Goal: Information Seeking & Learning: Learn about a topic

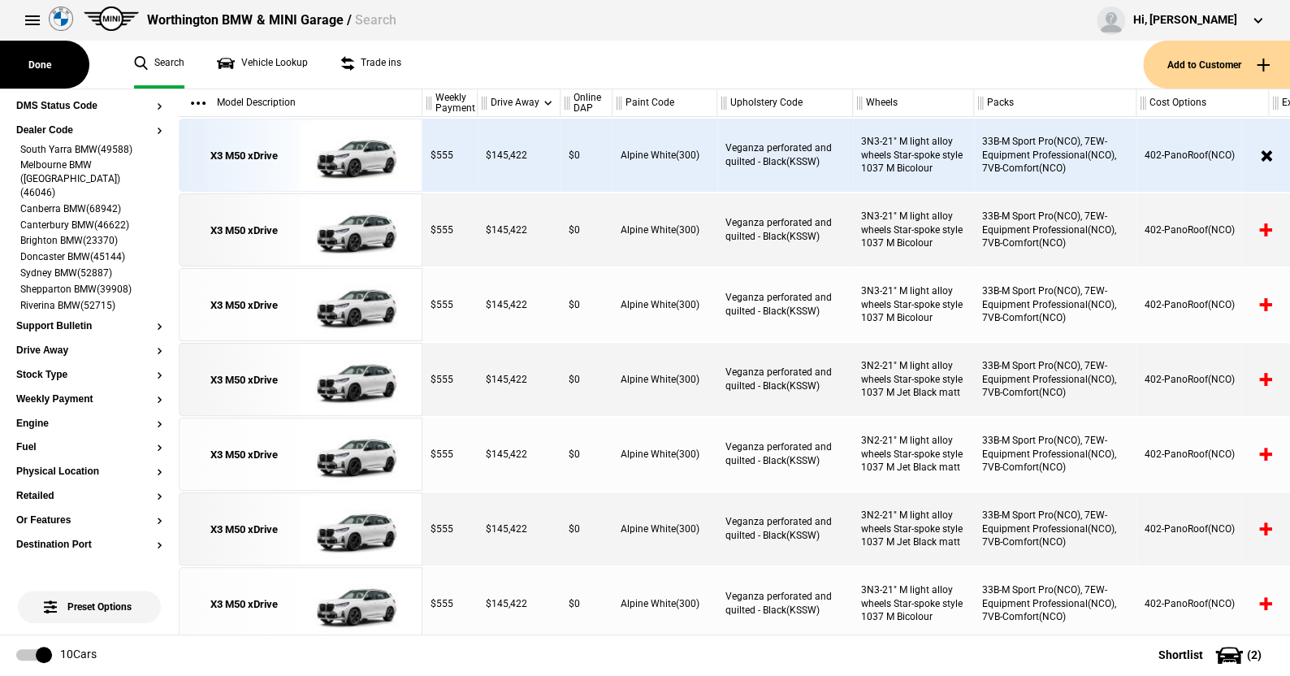
scroll to position [794, 0]
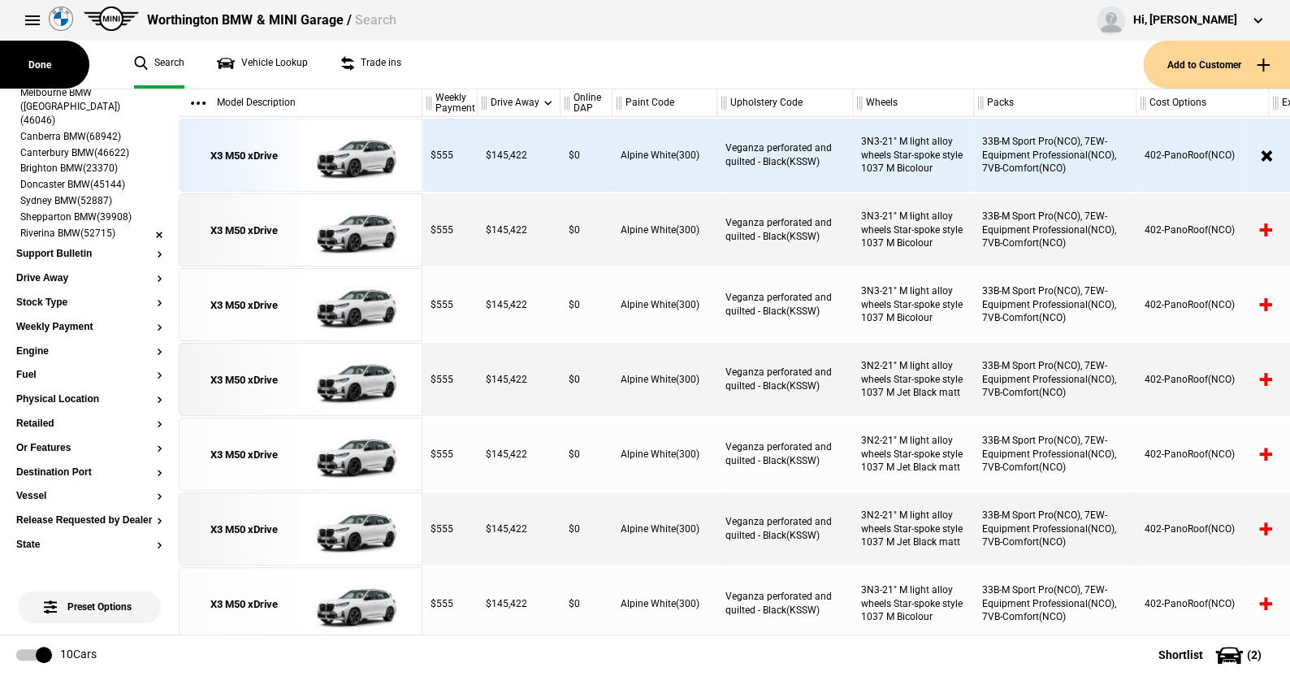
click at [146, 227] on li "Riverina BMW(52715)" at bounding box center [89, 235] width 146 height 16
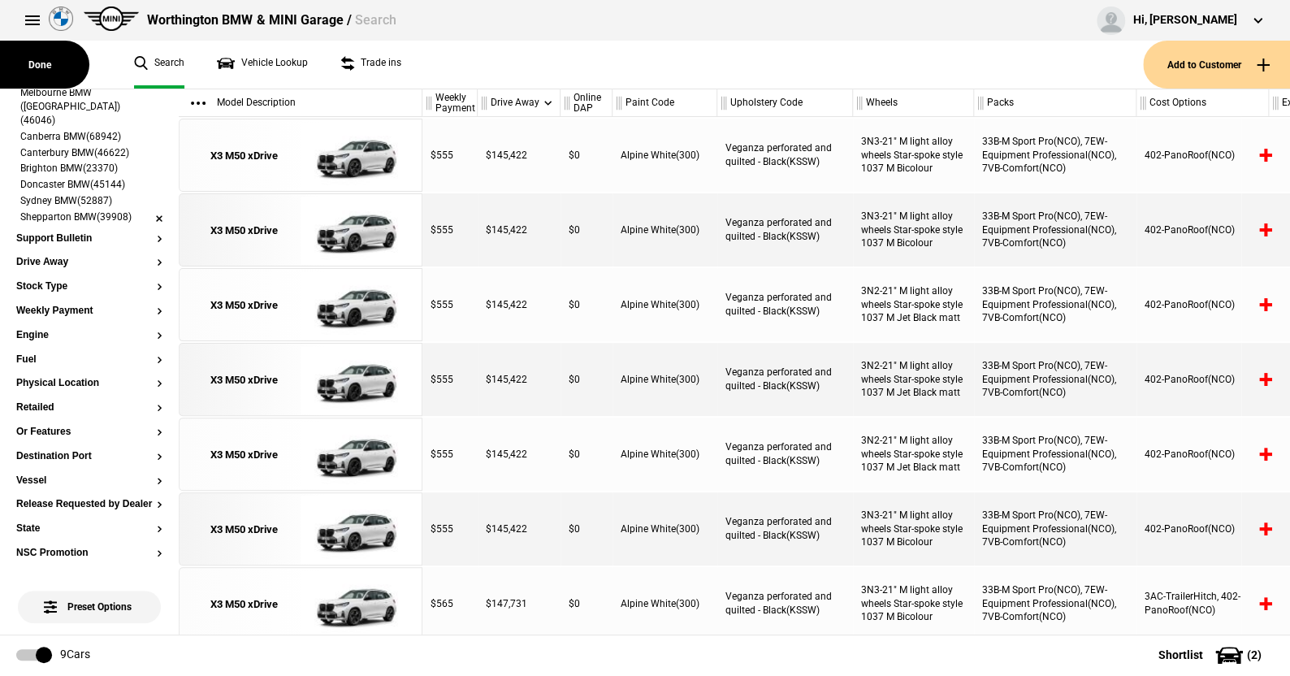
click at [149, 210] on li "Shepparton BMW(39908)" at bounding box center [89, 218] width 146 height 16
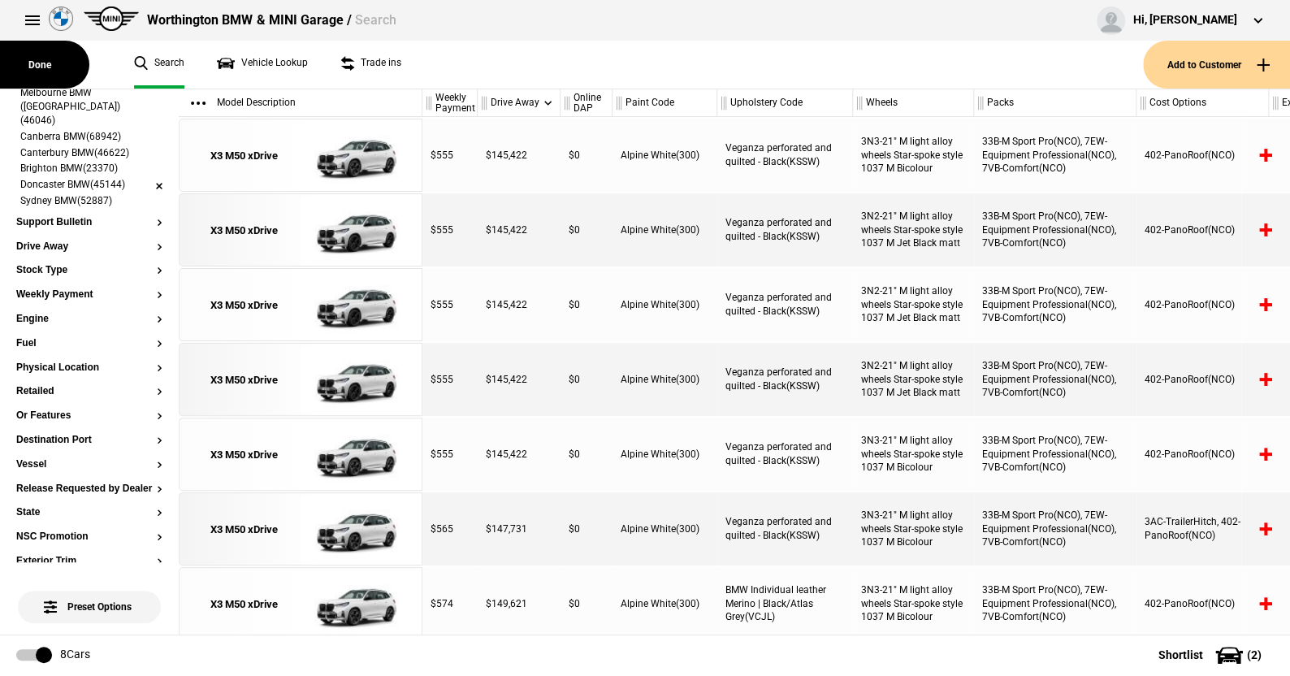
click at [143, 178] on li "Doncaster BMW(45144)" at bounding box center [89, 186] width 146 height 16
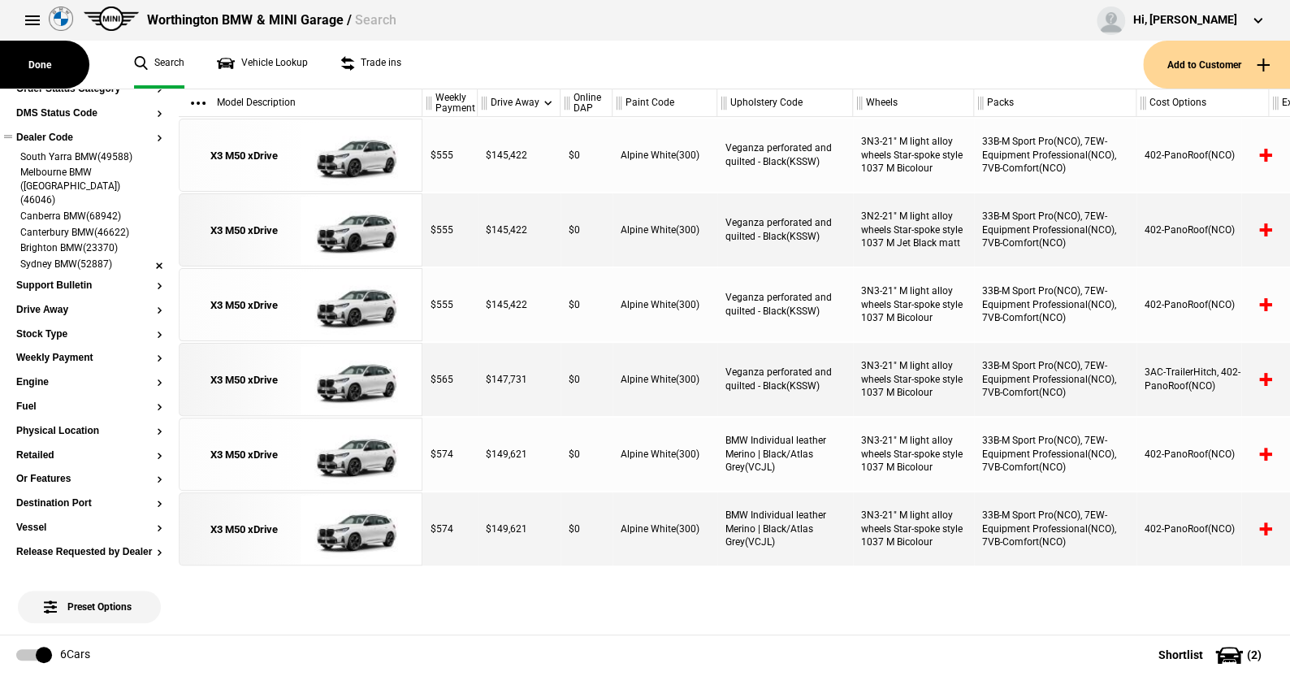
scroll to position [631, 0]
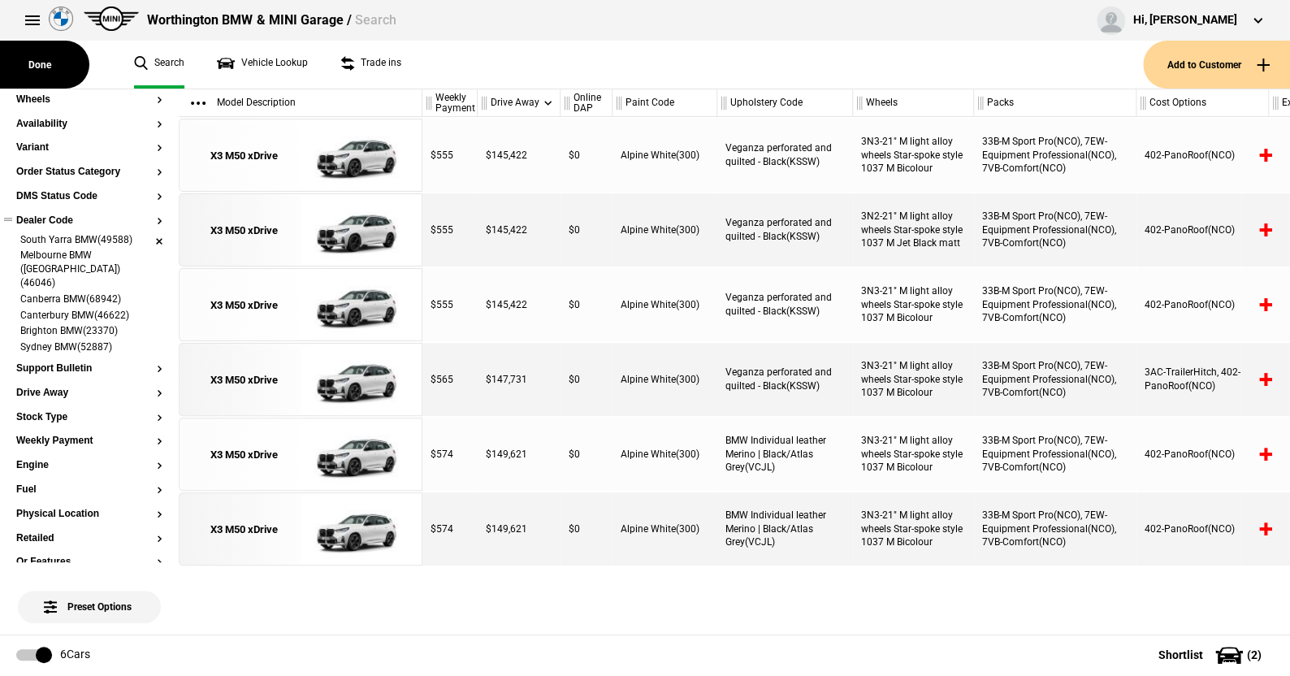
click at [145, 240] on li "South Yarra BMW(49588)" at bounding box center [89, 241] width 146 height 16
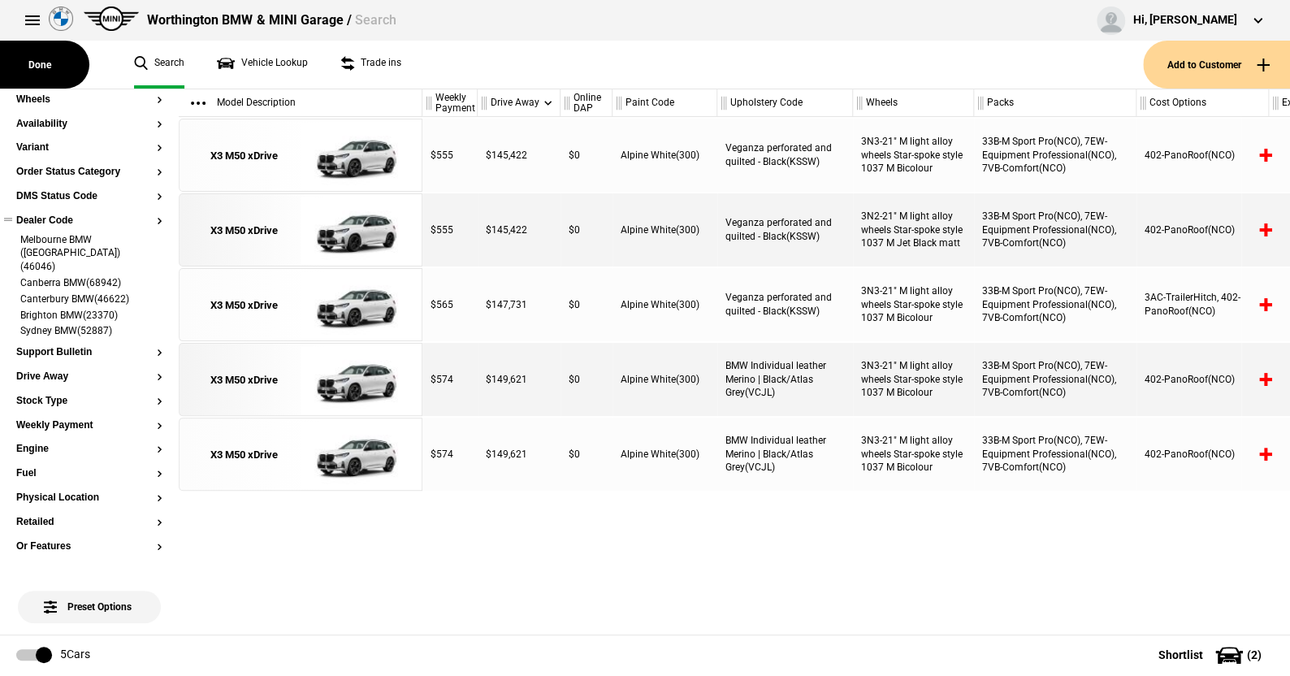
click at [145, 240] on li "Melbourne BMW ([GEOGRAPHIC_DATA])(46046)" at bounding box center [89, 254] width 146 height 43
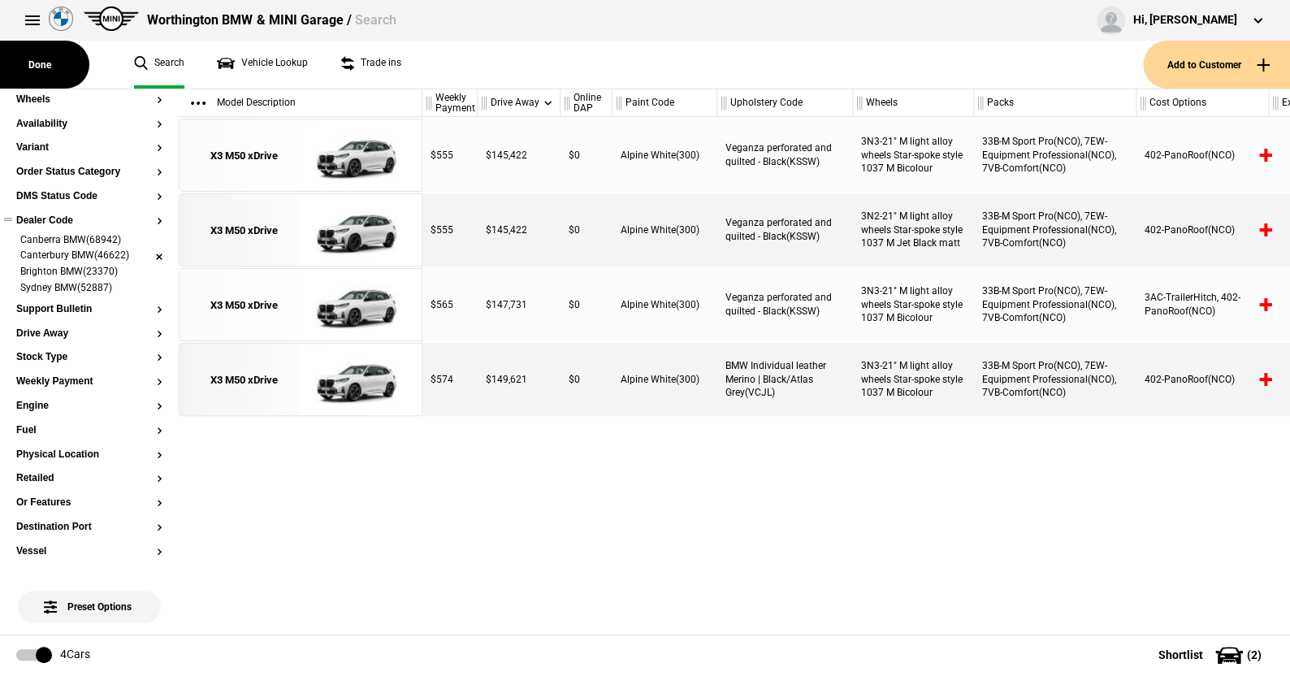
click at [145, 253] on li "Canterbury BMW(46622)" at bounding box center [89, 257] width 146 height 16
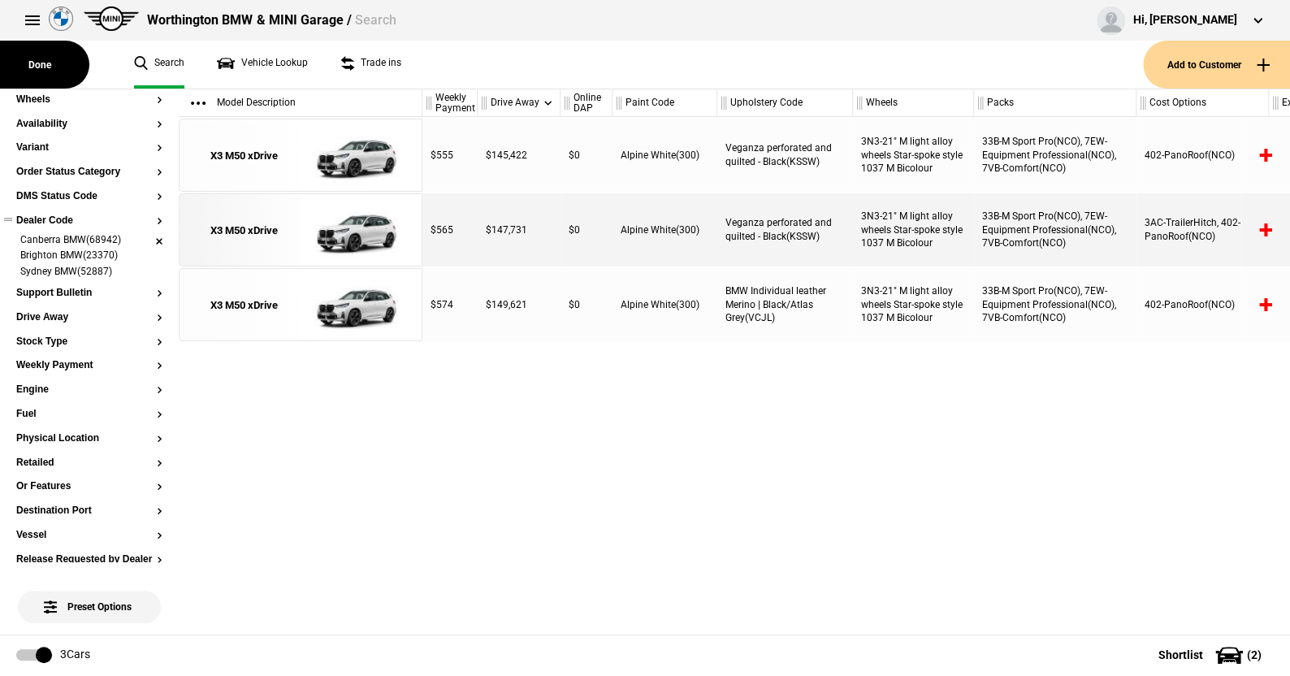
click at [146, 237] on li "Canberra BMW(68942)" at bounding box center [89, 241] width 146 height 16
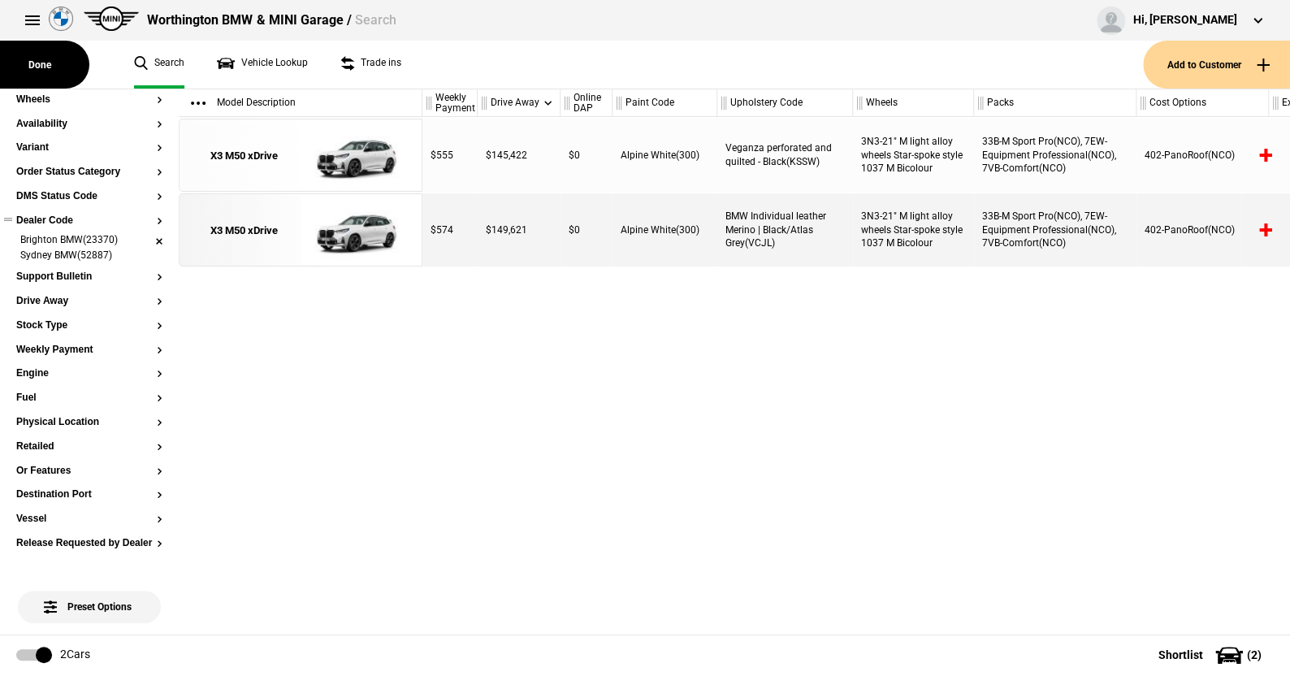
click at [143, 240] on li "Brighton BMW(23370)" at bounding box center [89, 241] width 146 height 16
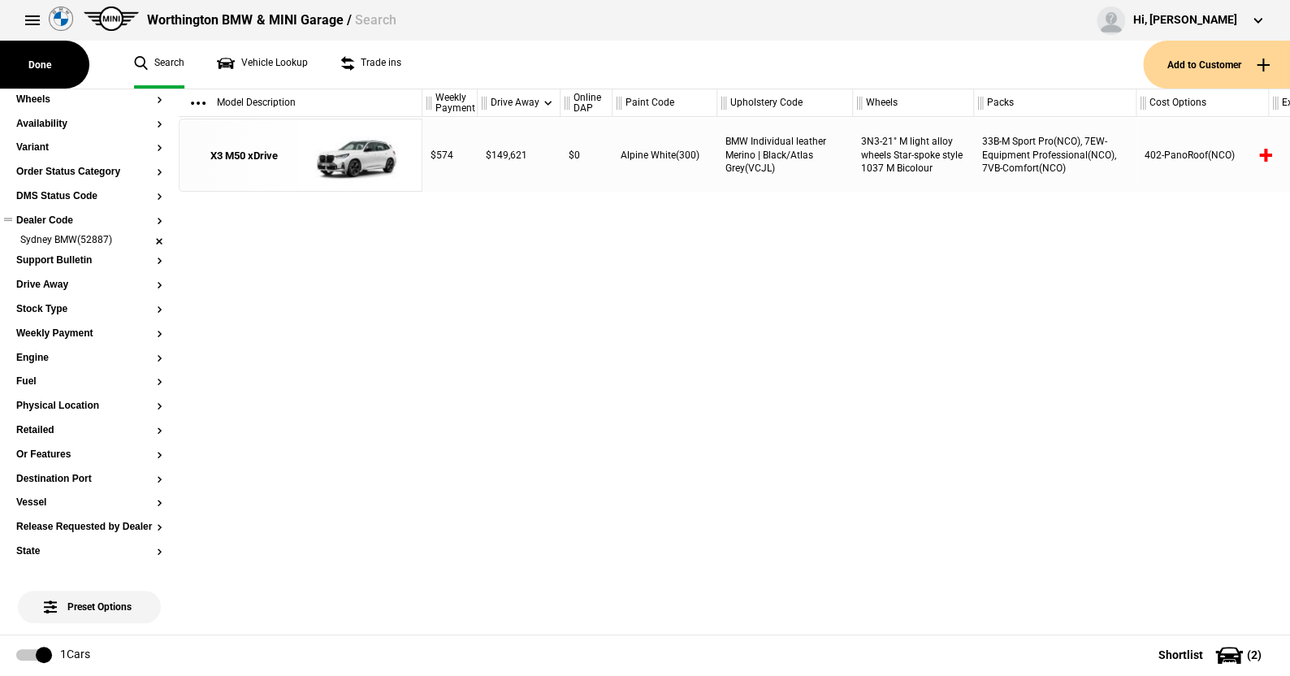
click at [143, 238] on li "Sydney BMW(52887)" at bounding box center [89, 241] width 146 height 16
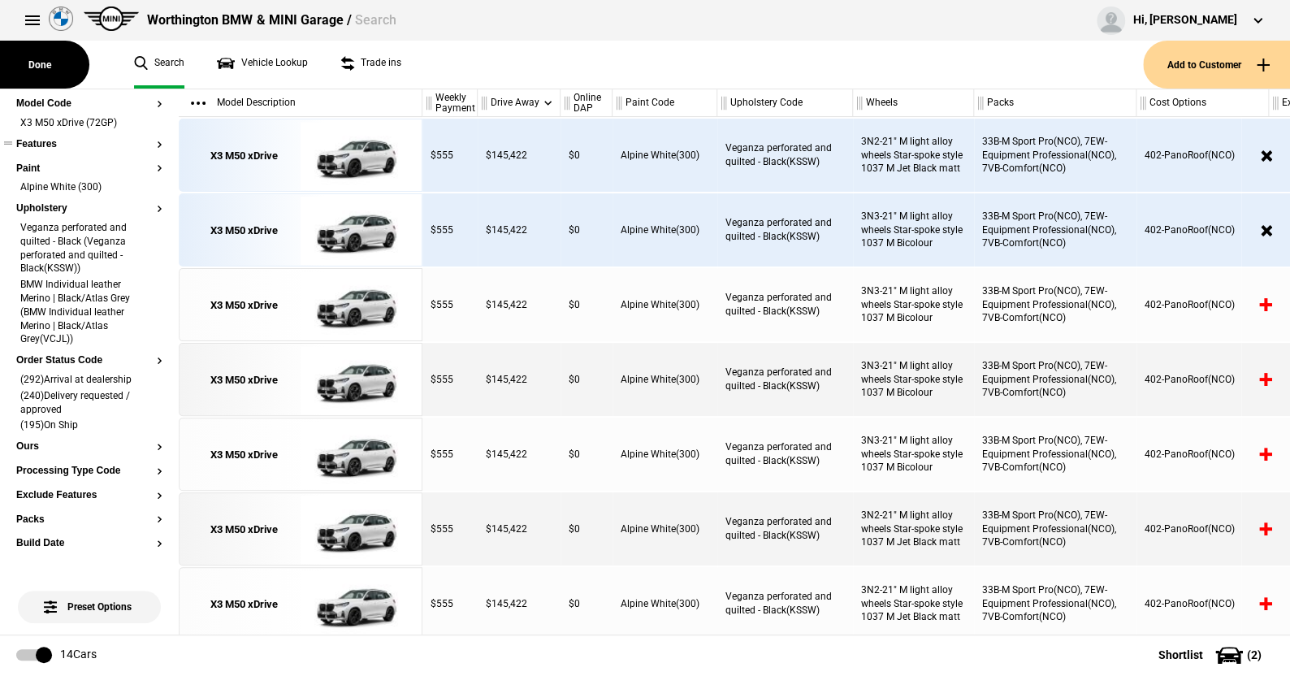
scroll to position [0, 0]
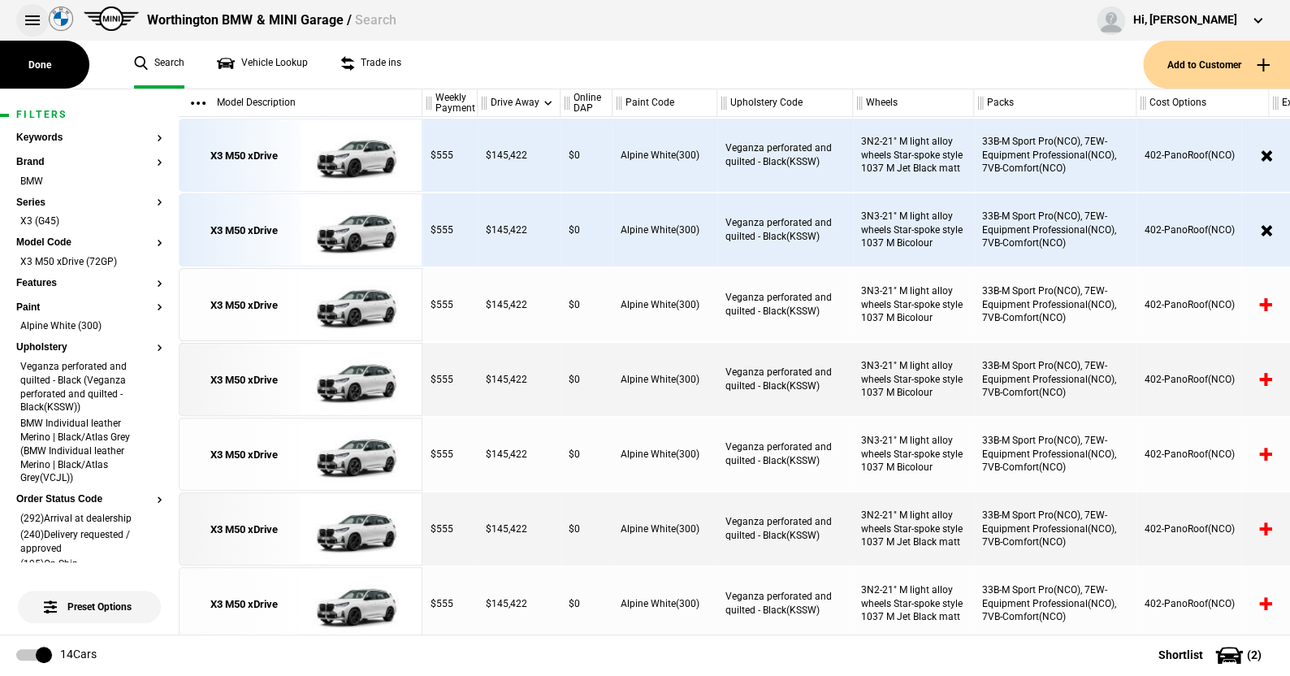
click at [28, 17] on button at bounding box center [32, 20] width 32 height 32
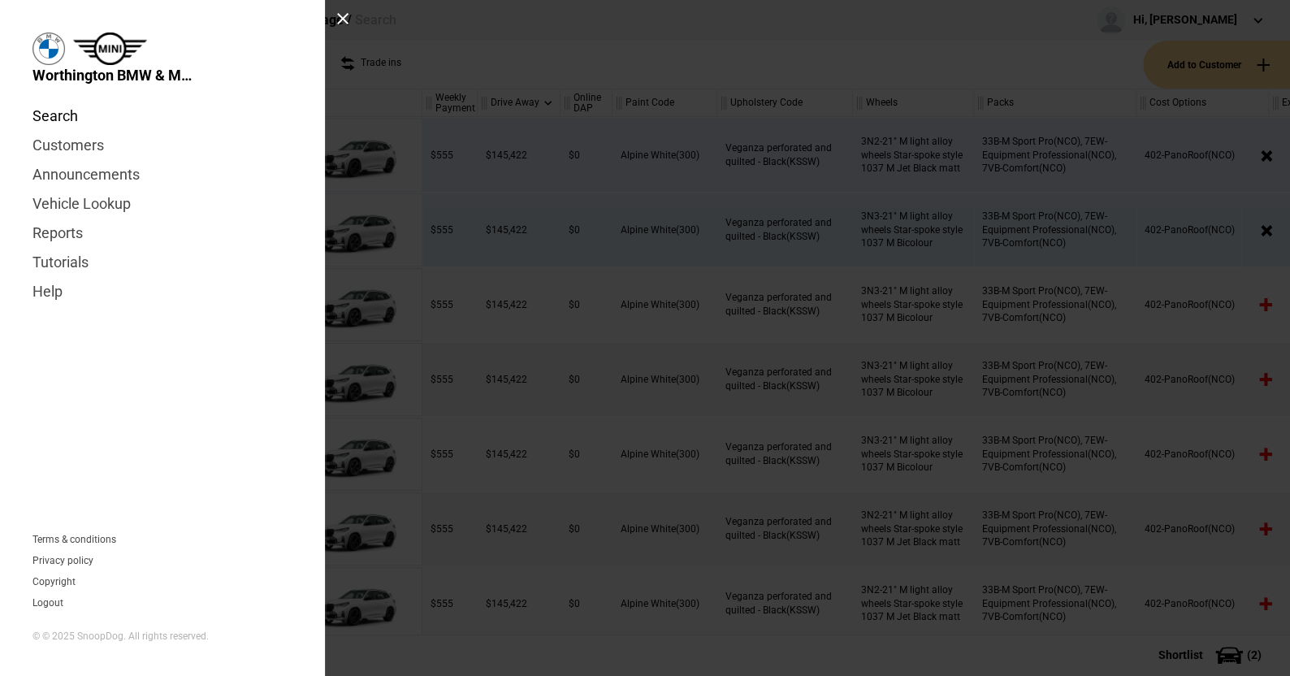
click at [65, 114] on link "Search" at bounding box center [162, 116] width 260 height 29
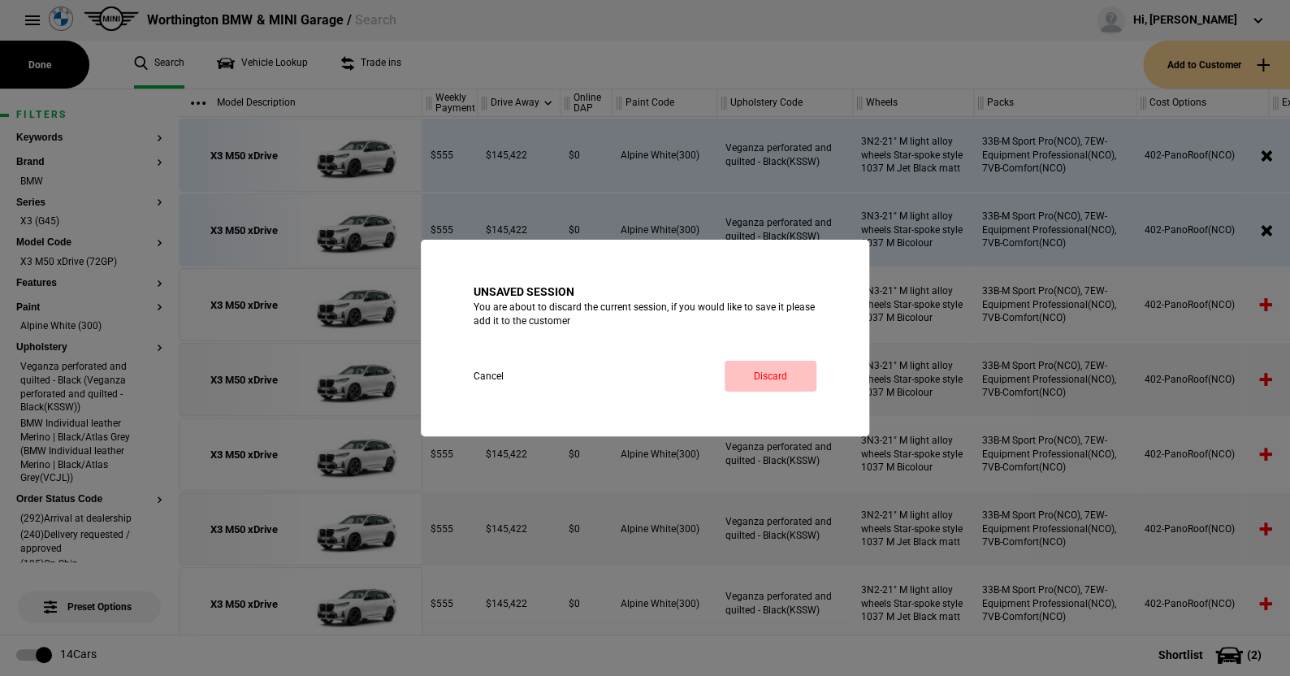
click at [775, 367] on link "Discard" at bounding box center [771, 376] width 92 height 31
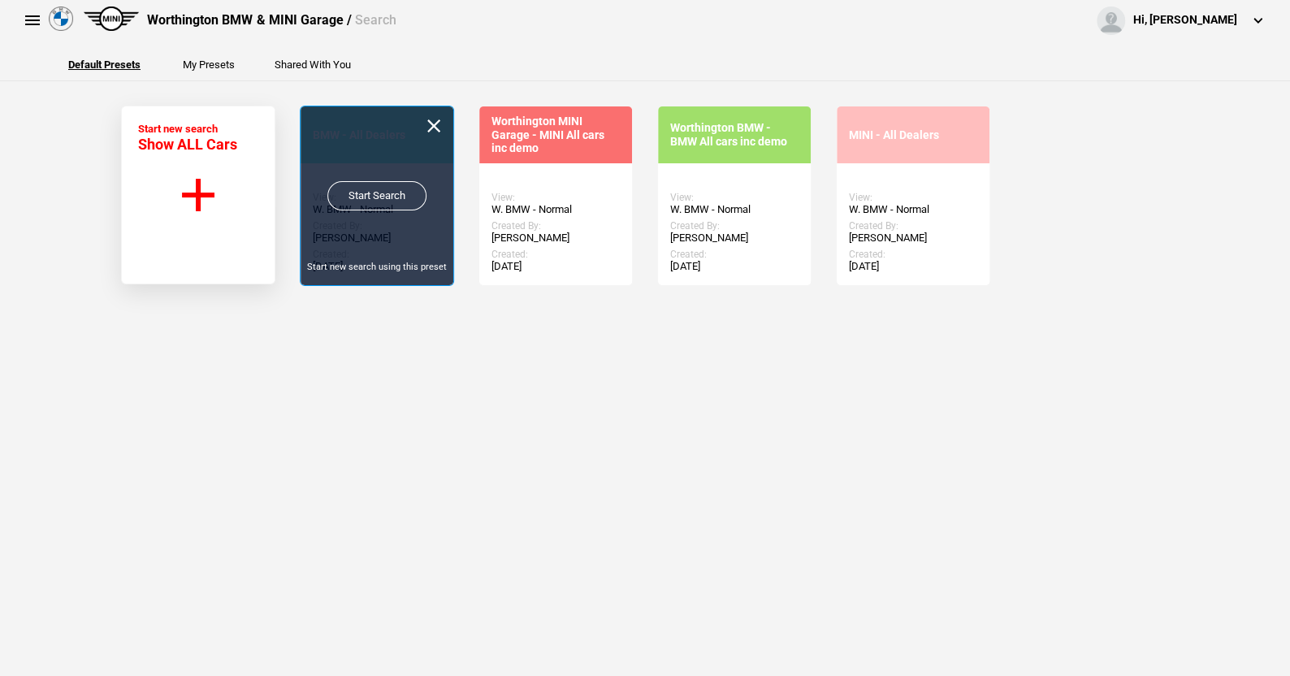
click at [366, 186] on link "Start Search" at bounding box center [376, 195] width 99 height 29
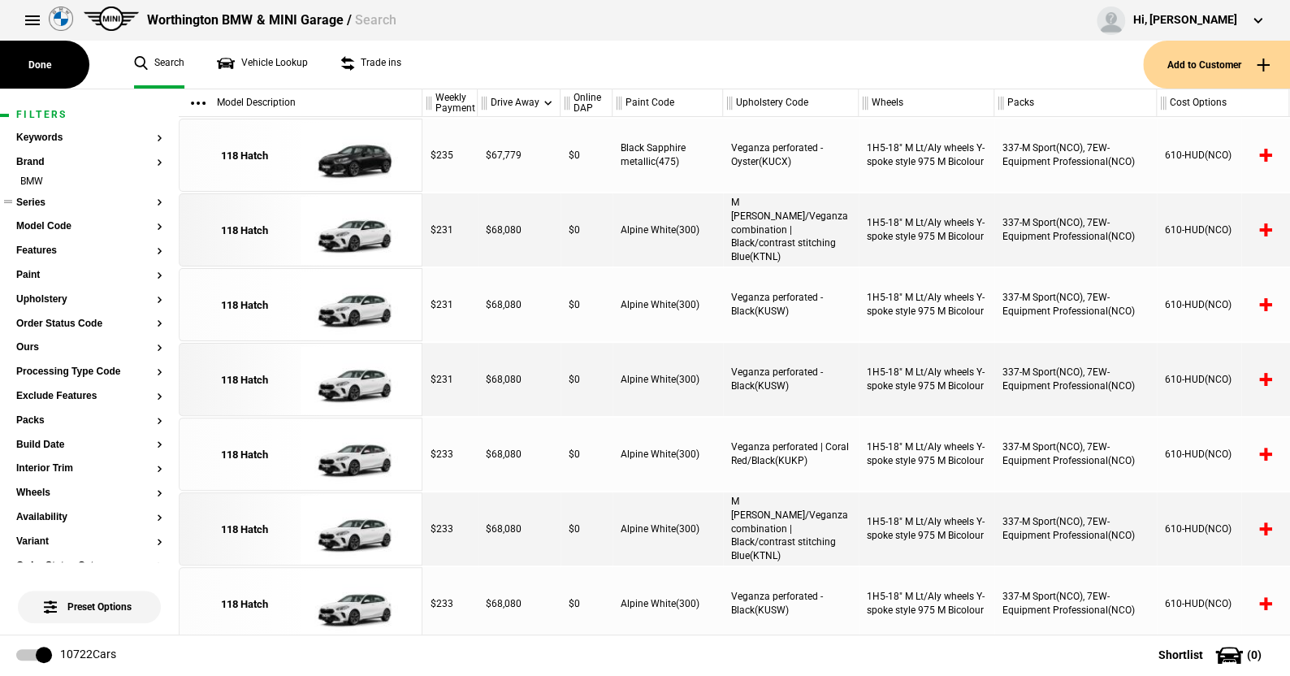
click at [40, 198] on button "Series" at bounding box center [89, 202] width 146 height 11
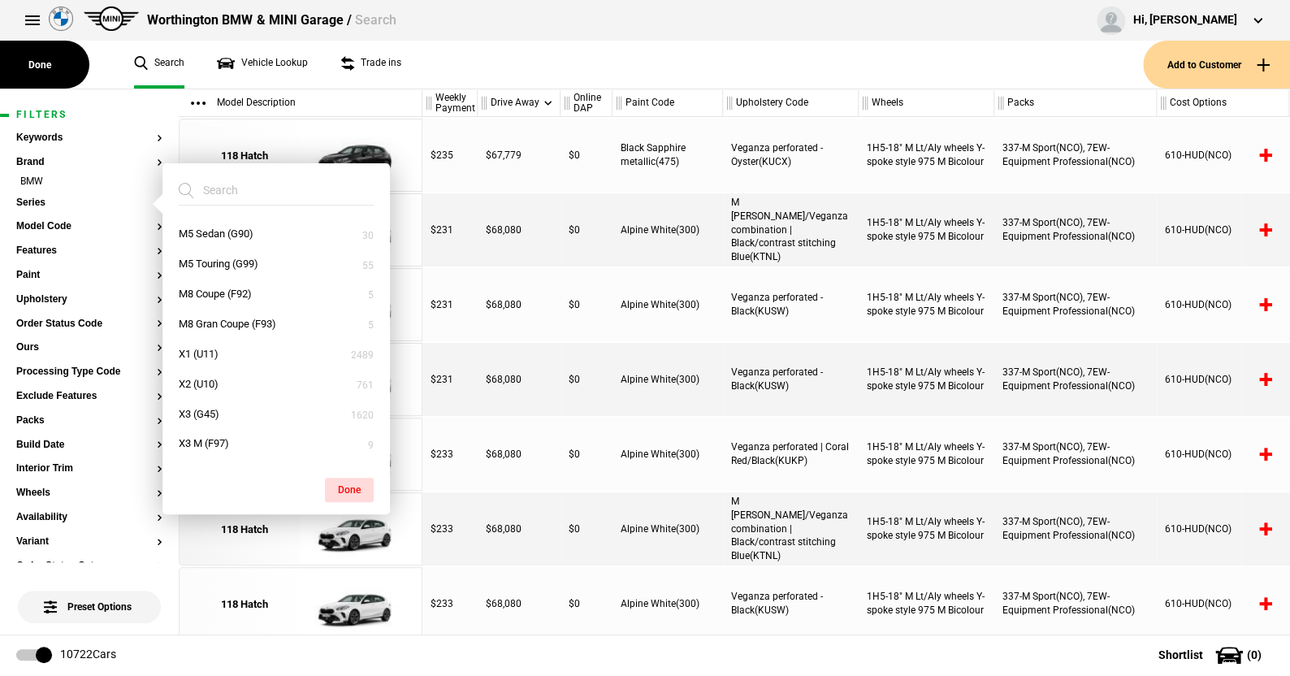
scroll to position [569, 0]
click at [201, 414] on button "X3 (G45)" at bounding box center [275, 414] width 227 height 30
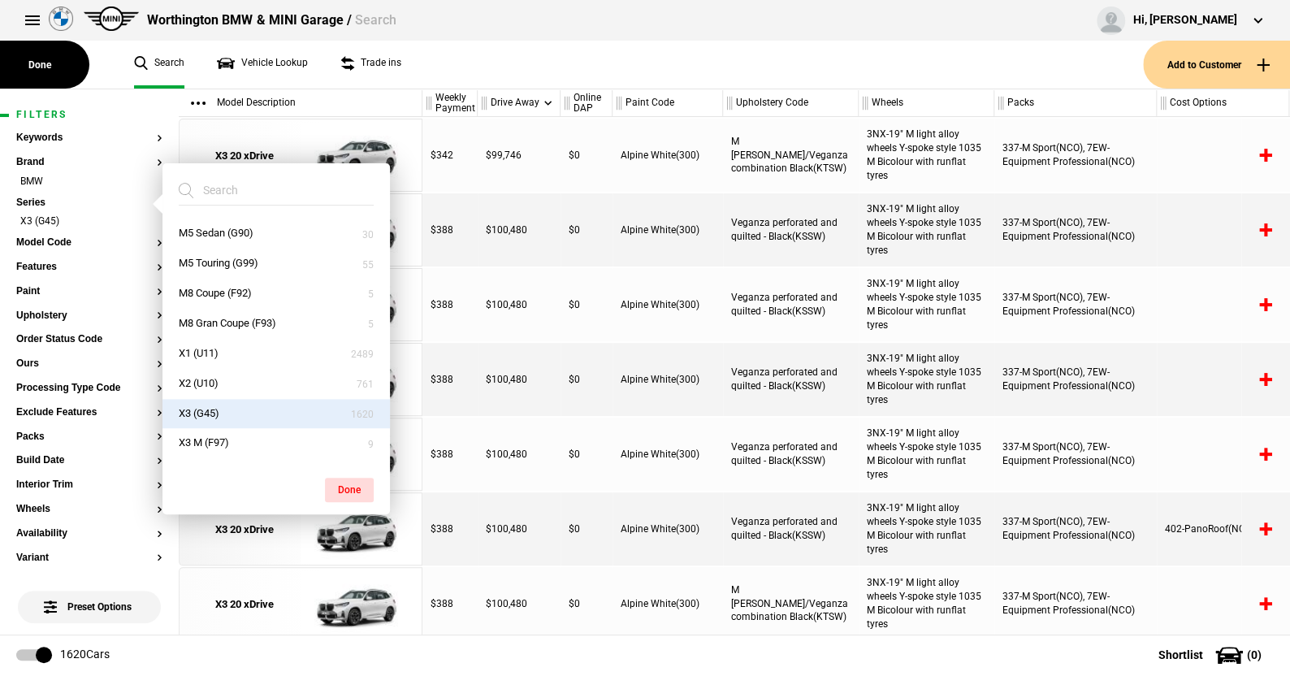
click at [346, 488] on button "Done" at bounding box center [349, 490] width 49 height 24
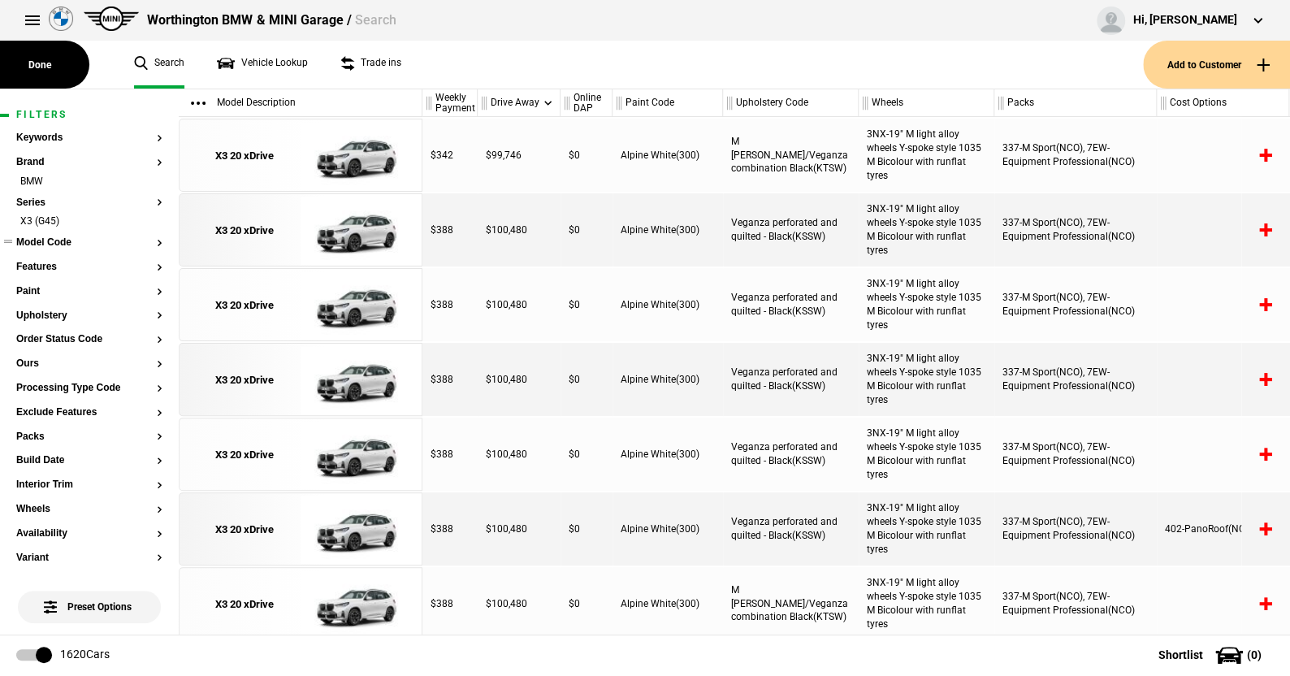
click at [58, 242] on button "Model Code" at bounding box center [89, 242] width 146 height 11
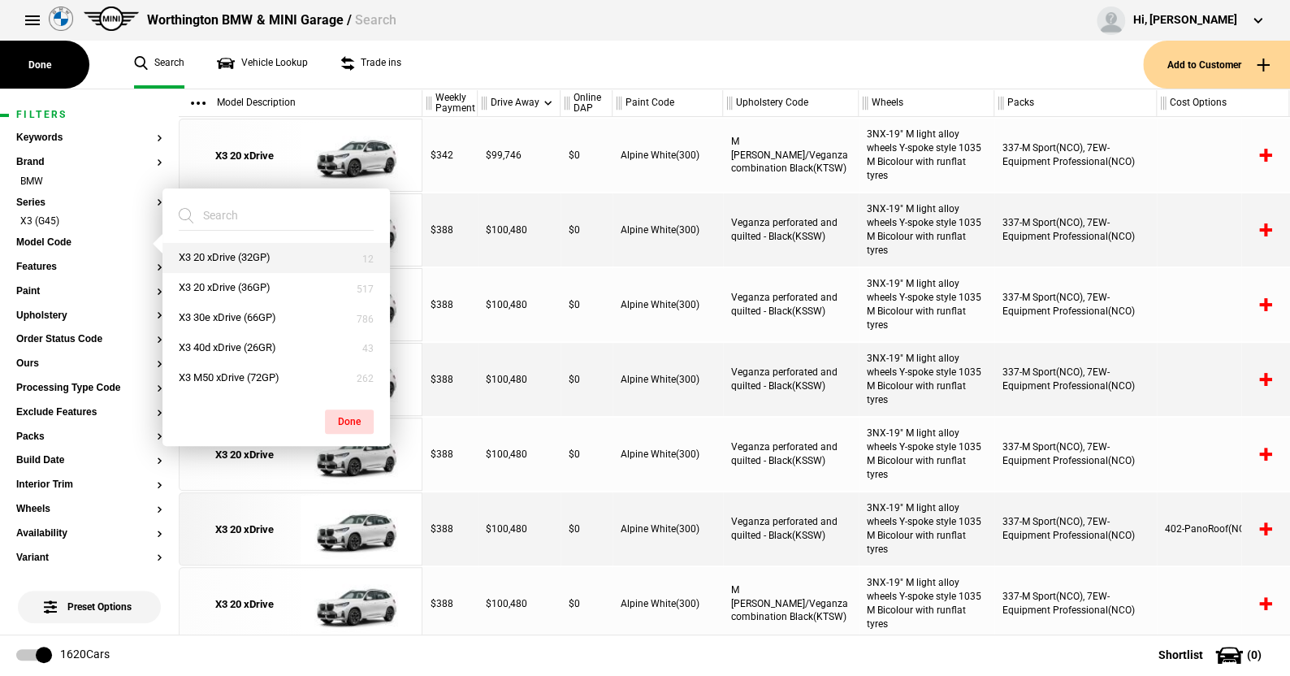
click at [224, 251] on button "X3 20 xDrive (32GP)" at bounding box center [275, 258] width 227 height 30
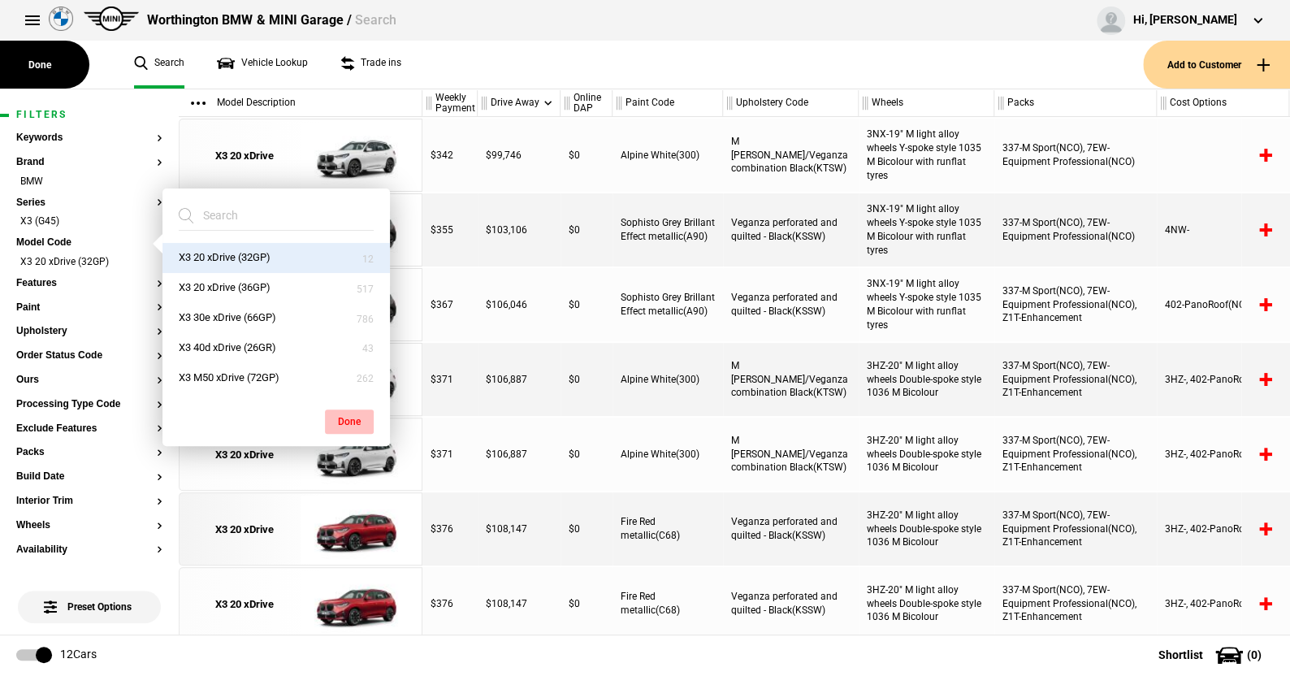
click at [348, 414] on button "Done" at bounding box center [349, 421] width 49 height 24
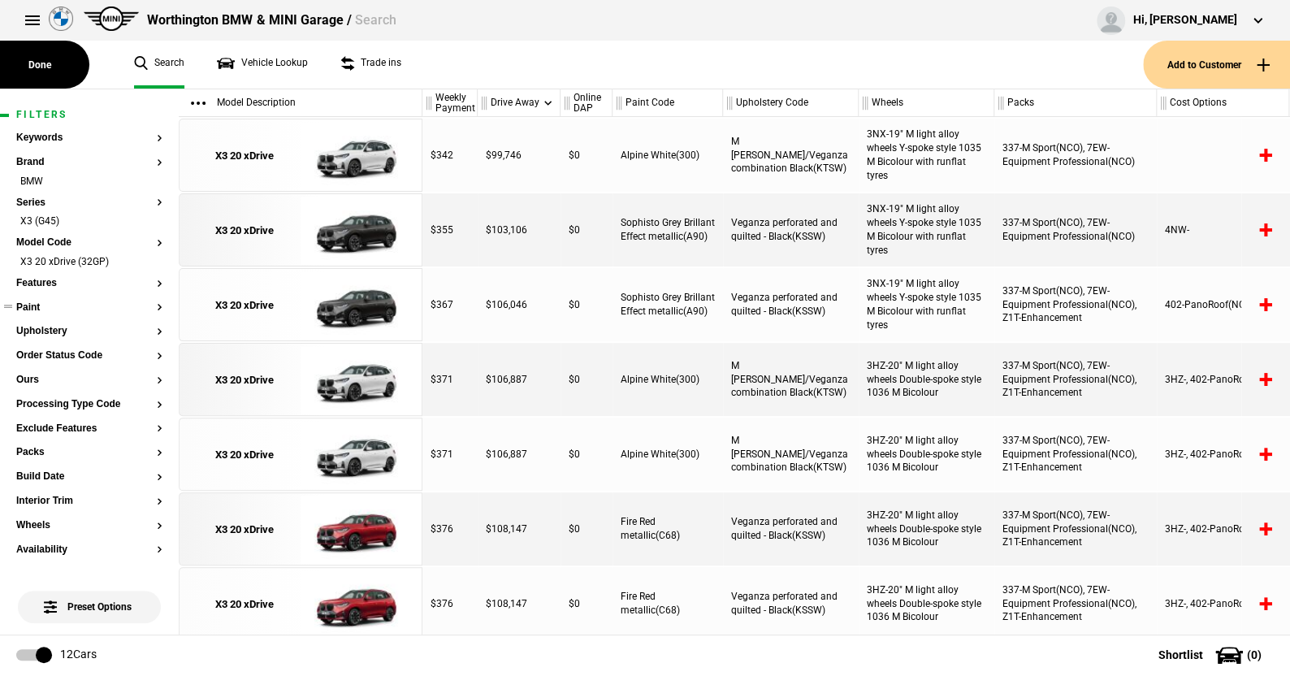
click at [29, 307] on button "Paint" at bounding box center [89, 307] width 146 height 11
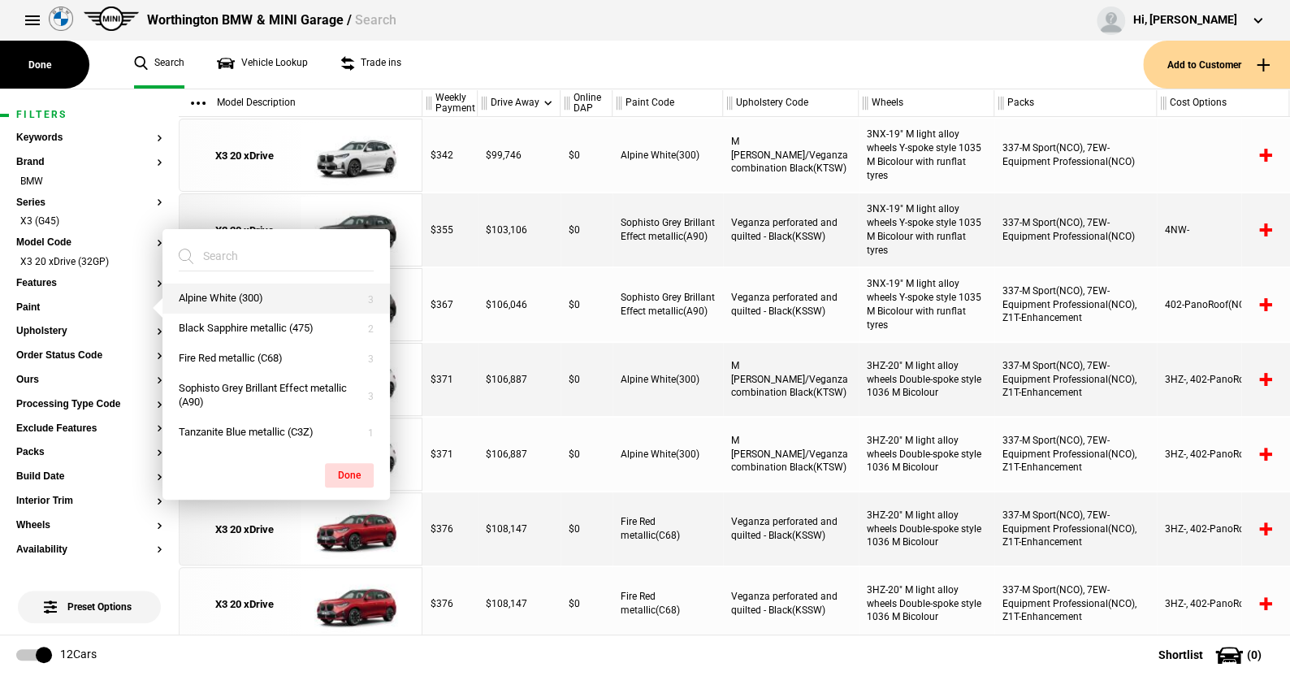
click at [229, 294] on button "Alpine White (300)" at bounding box center [275, 299] width 227 height 30
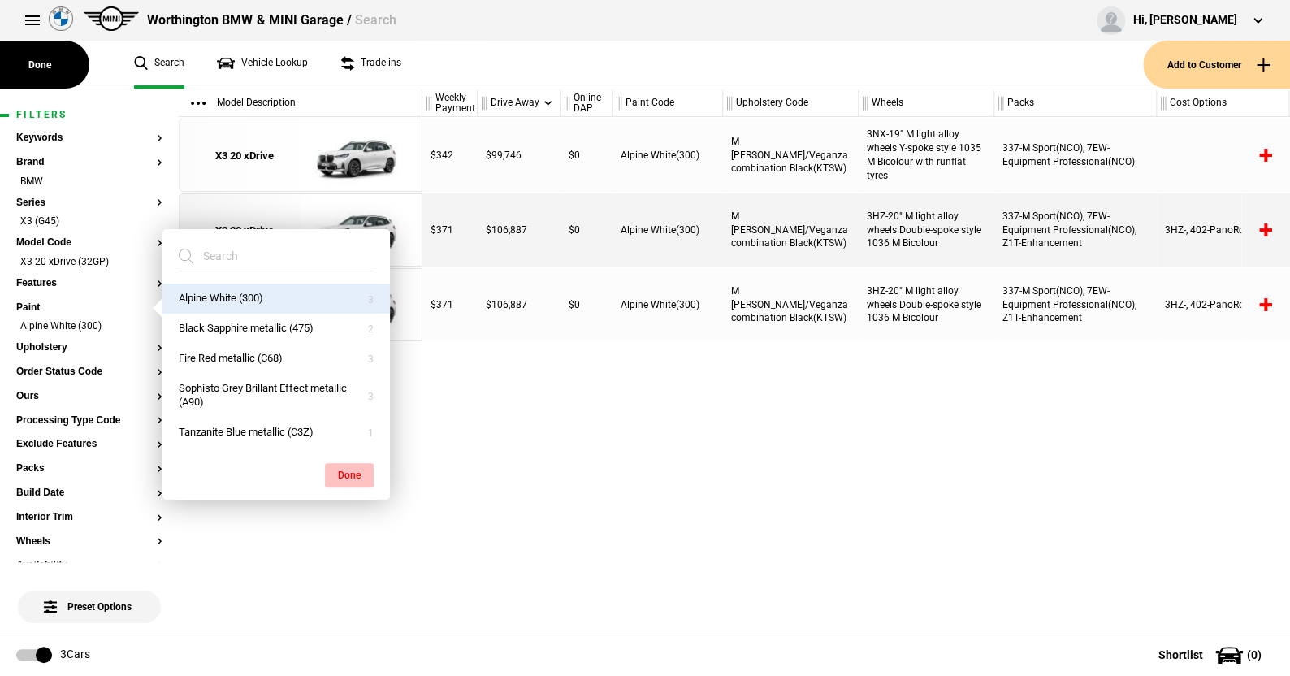
click at [348, 463] on button "Done" at bounding box center [349, 475] width 49 height 24
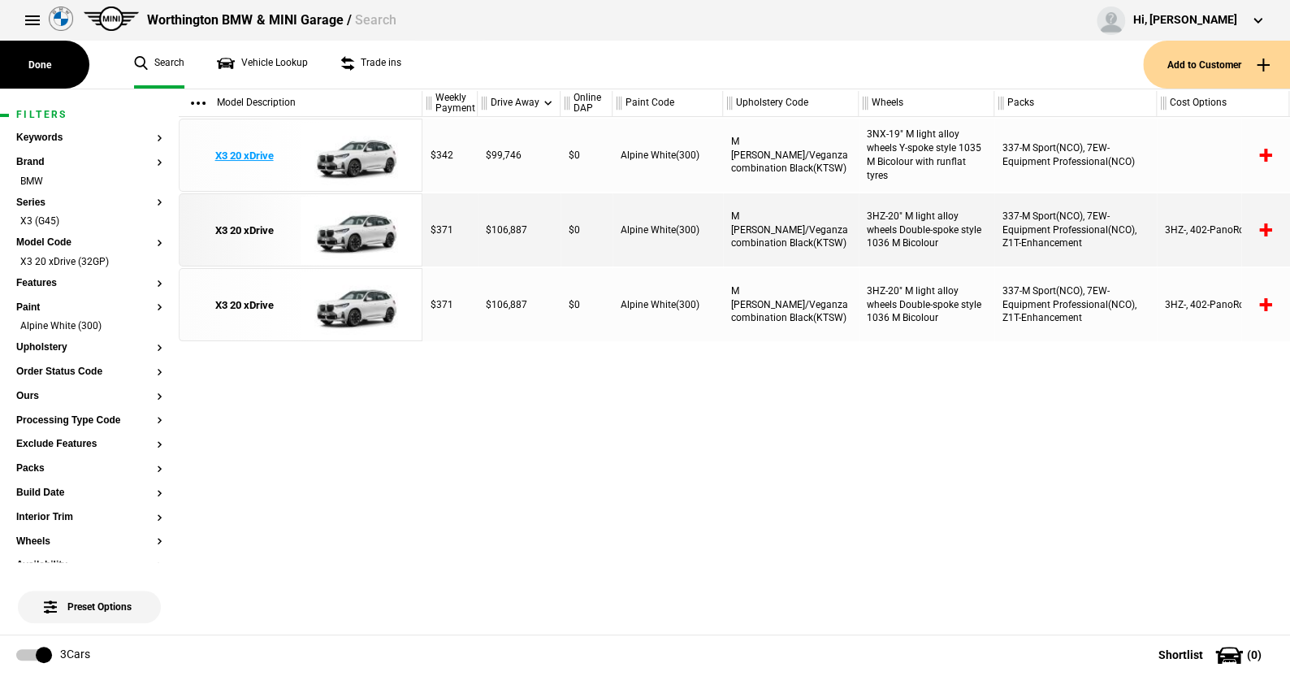
click at [370, 150] on img at bounding box center [357, 155] width 113 height 73
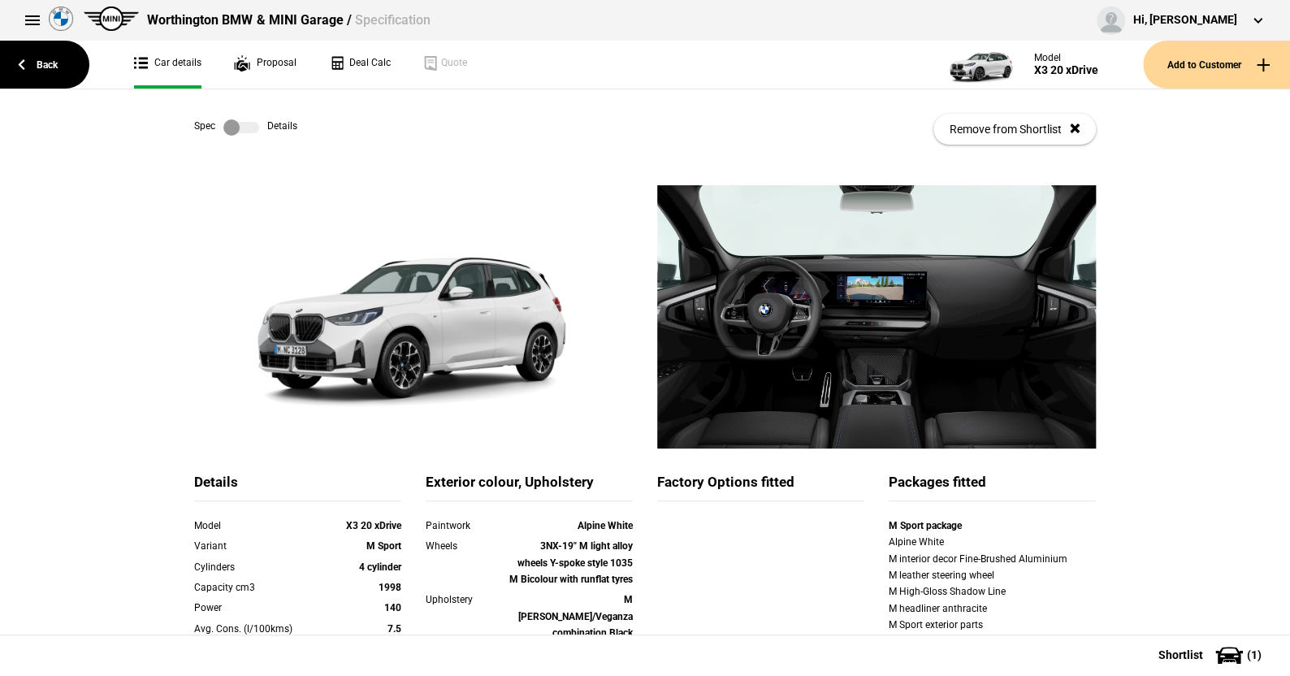
click at [248, 129] on label at bounding box center [241, 127] width 36 height 16
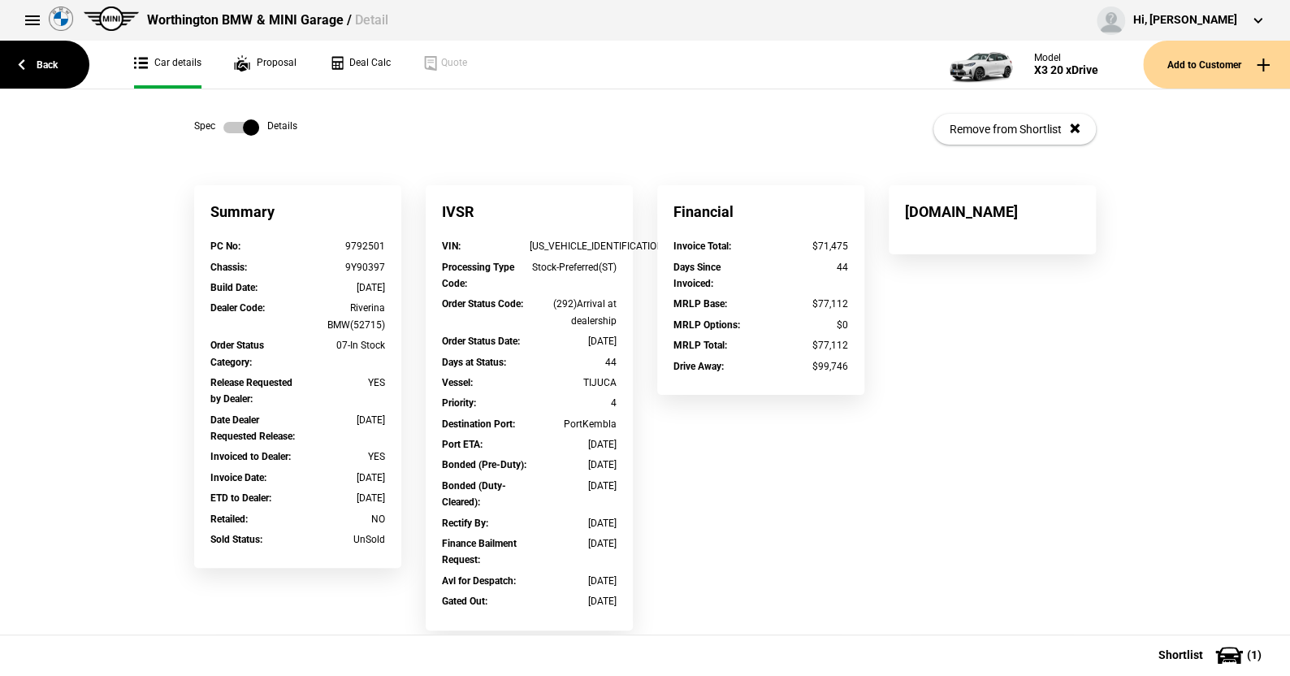
click at [223, 126] on label at bounding box center [241, 127] width 36 height 16
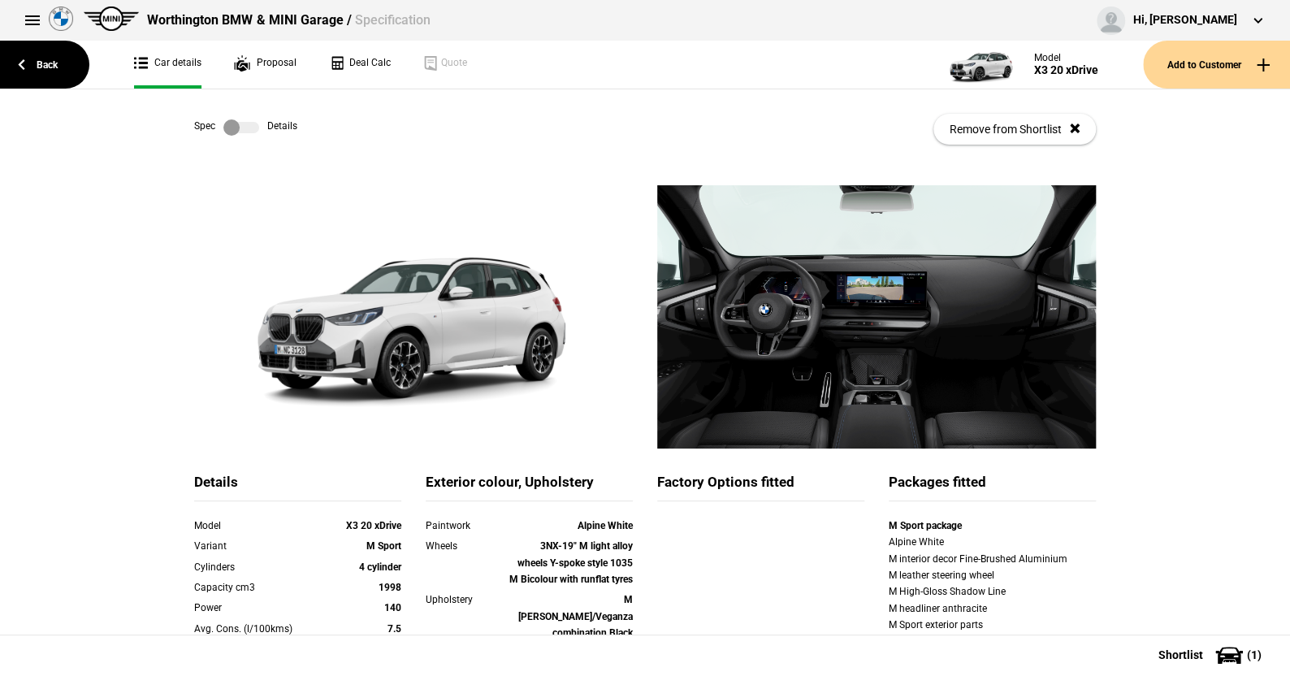
click at [252, 132] on label at bounding box center [241, 127] width 36 height 16
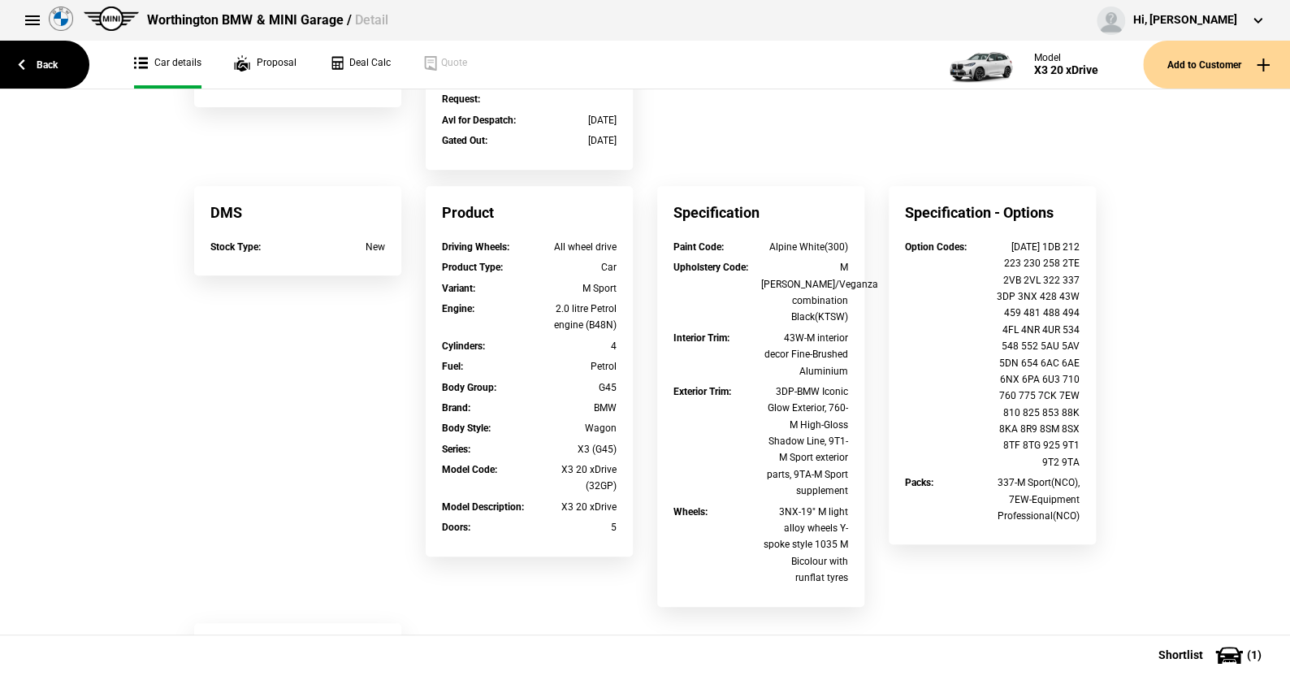
scroll to position [487, 0]
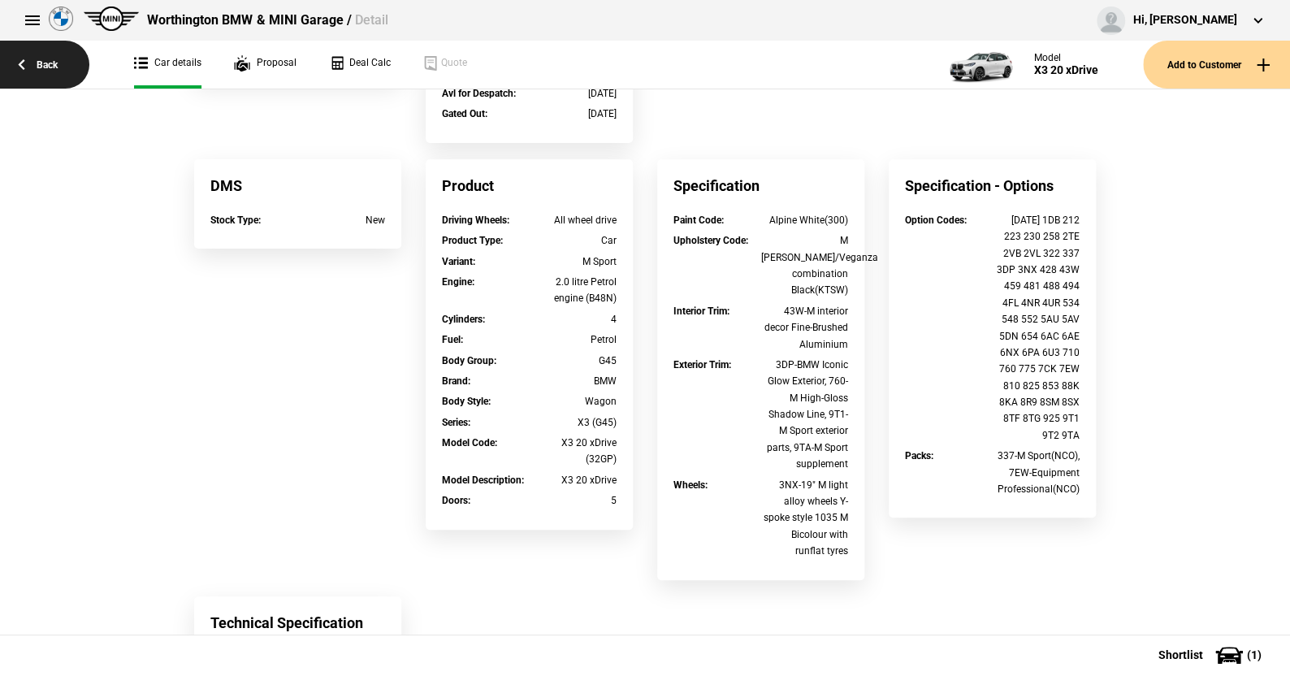
click at [45, 56] on link "Back" at bounding box center [44, 65] width 89 height 48
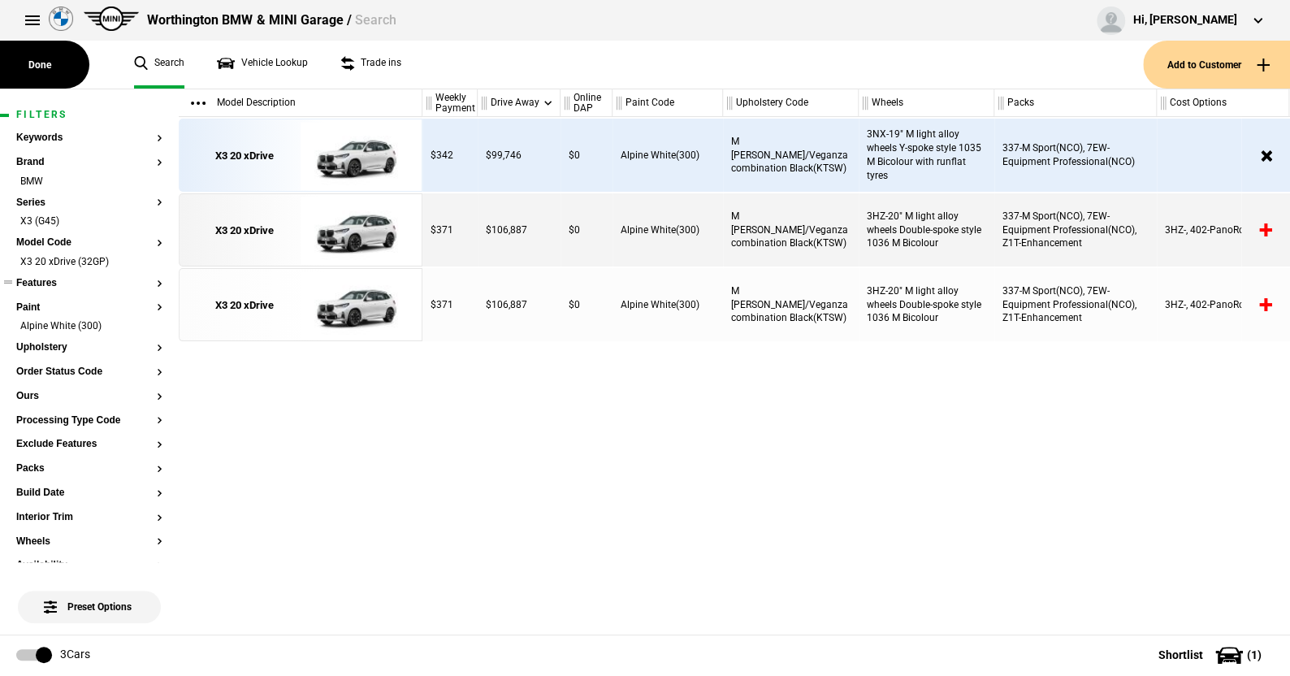
click at [45, 281] on button "Features" at bounding box center [89, 283] width 146 height 11
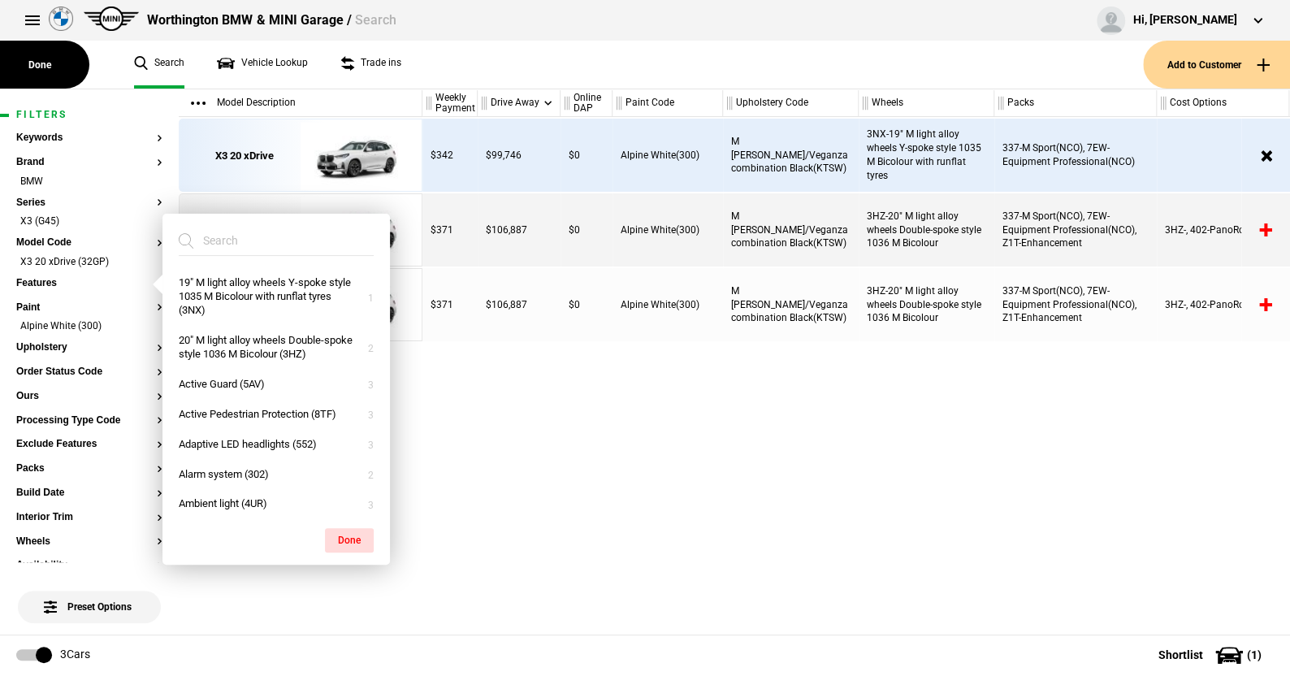
click at [259, 238] on input "search" at bounding box center [266, 240] width 175 height 29
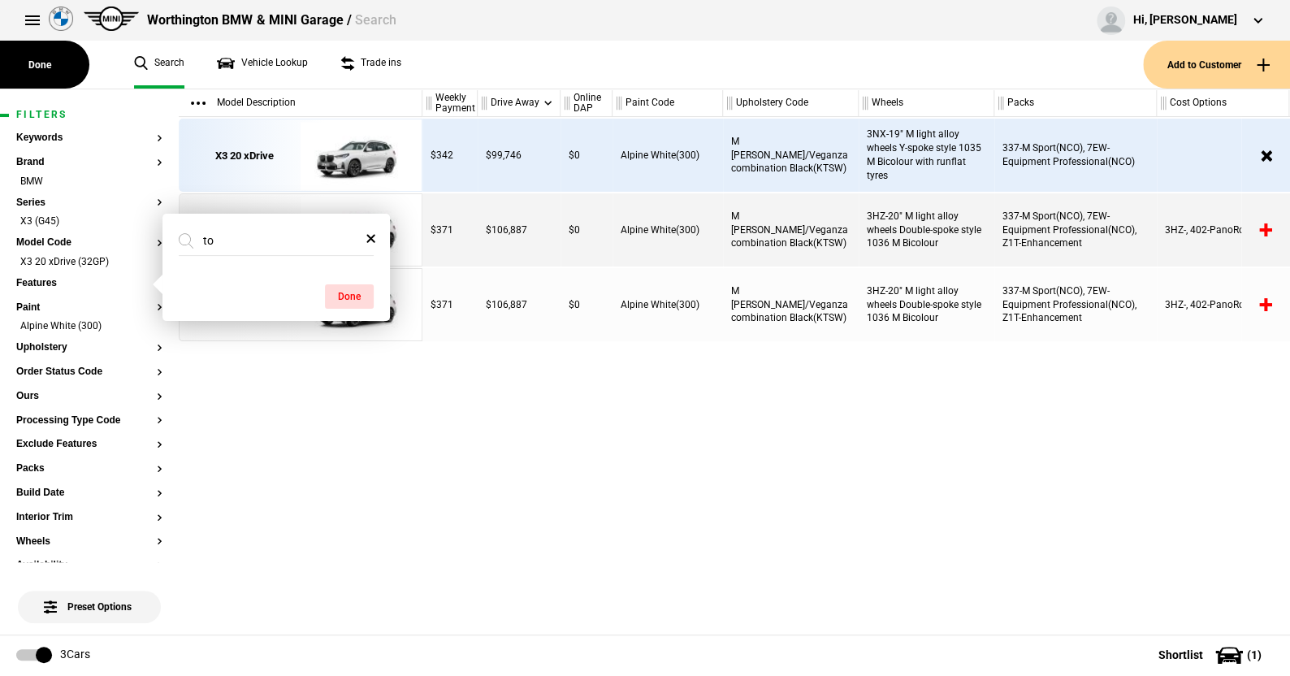
type input "t"
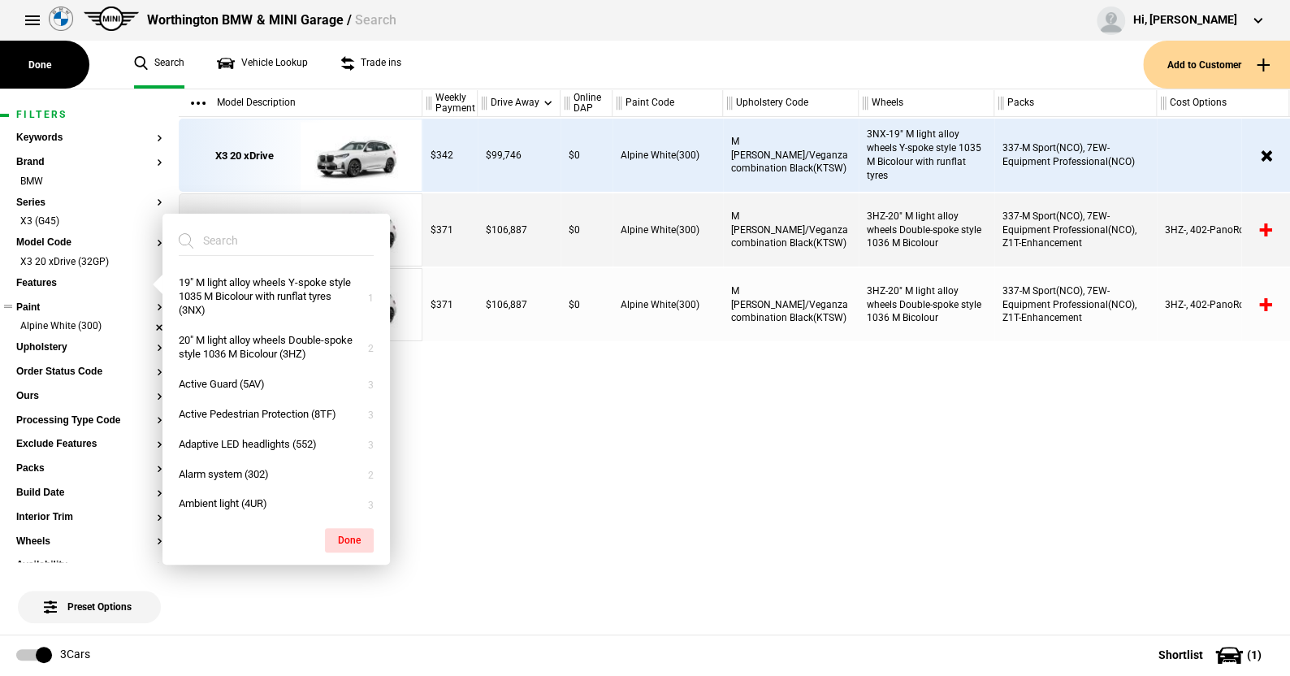
click at [143, 327] on li "Alpine White (300)" at bounding box center [89, 327] width 146 height 16
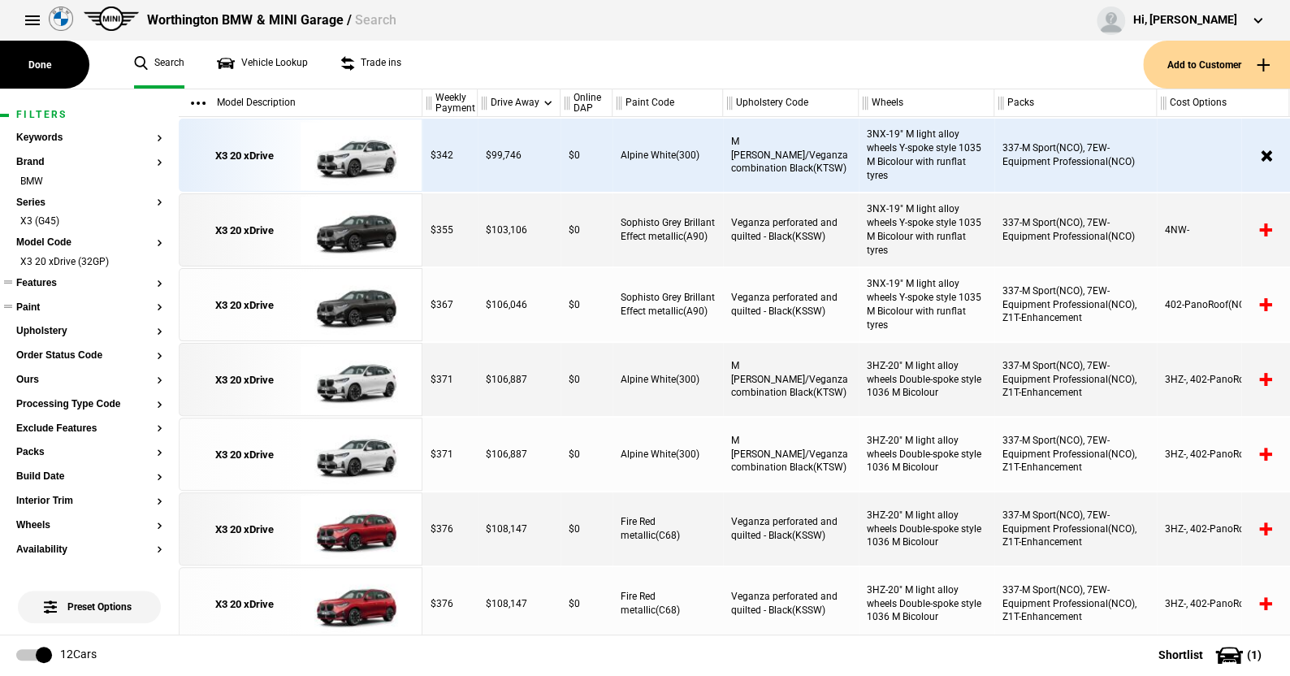
click at [42, 279] on button "Features" at bounding box center [89, 283] width 146 height 11
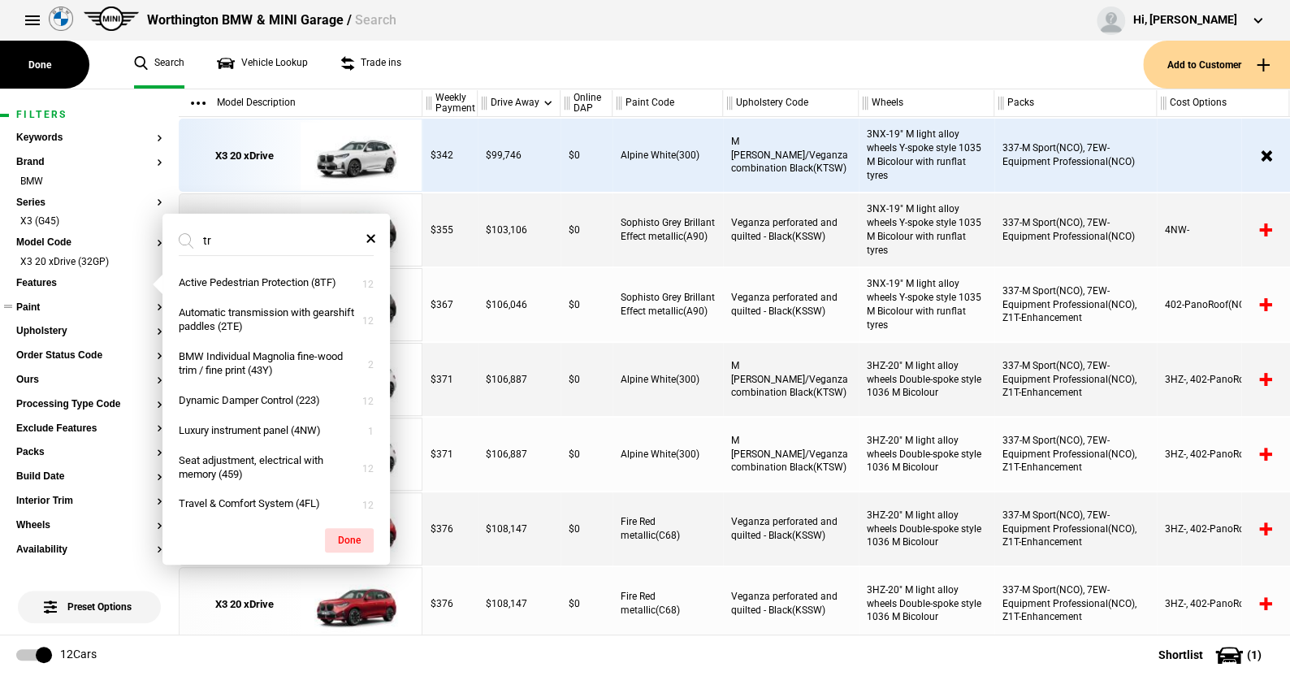
type input "tra"
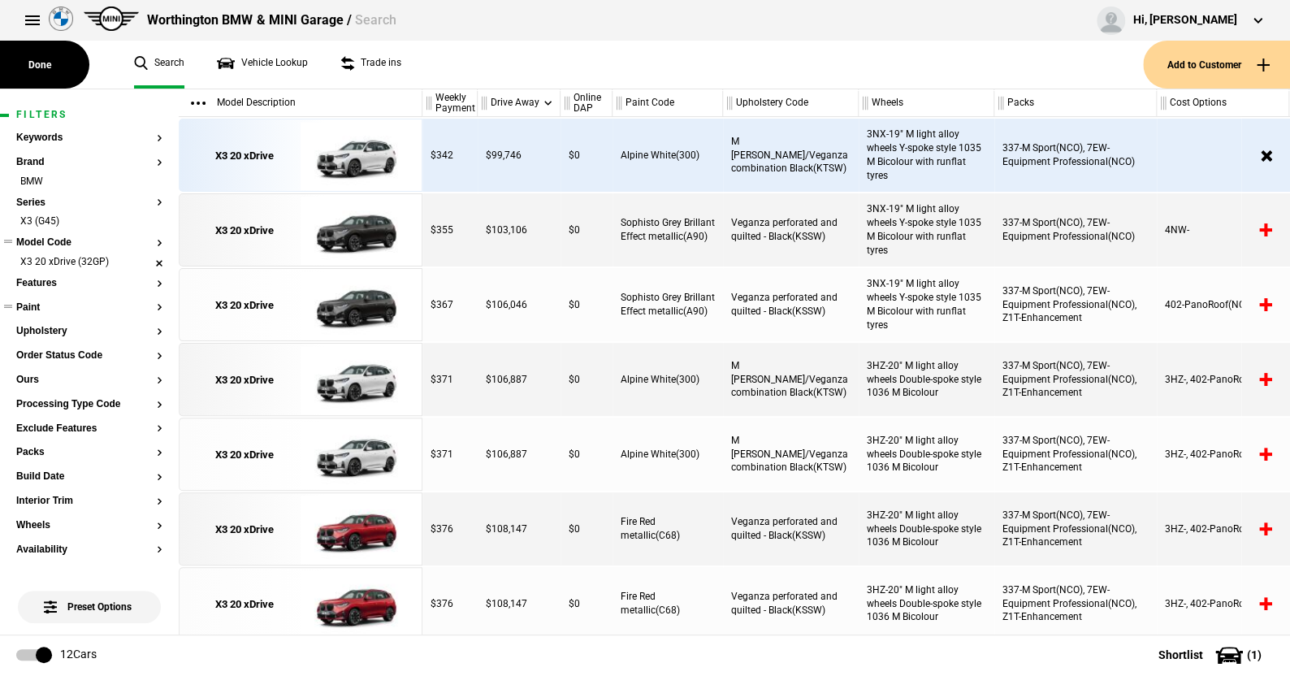
click at [143, 261] on li "X3 20 xDrive (32GP)" at bounding box center [89, 263] width 146 height 16
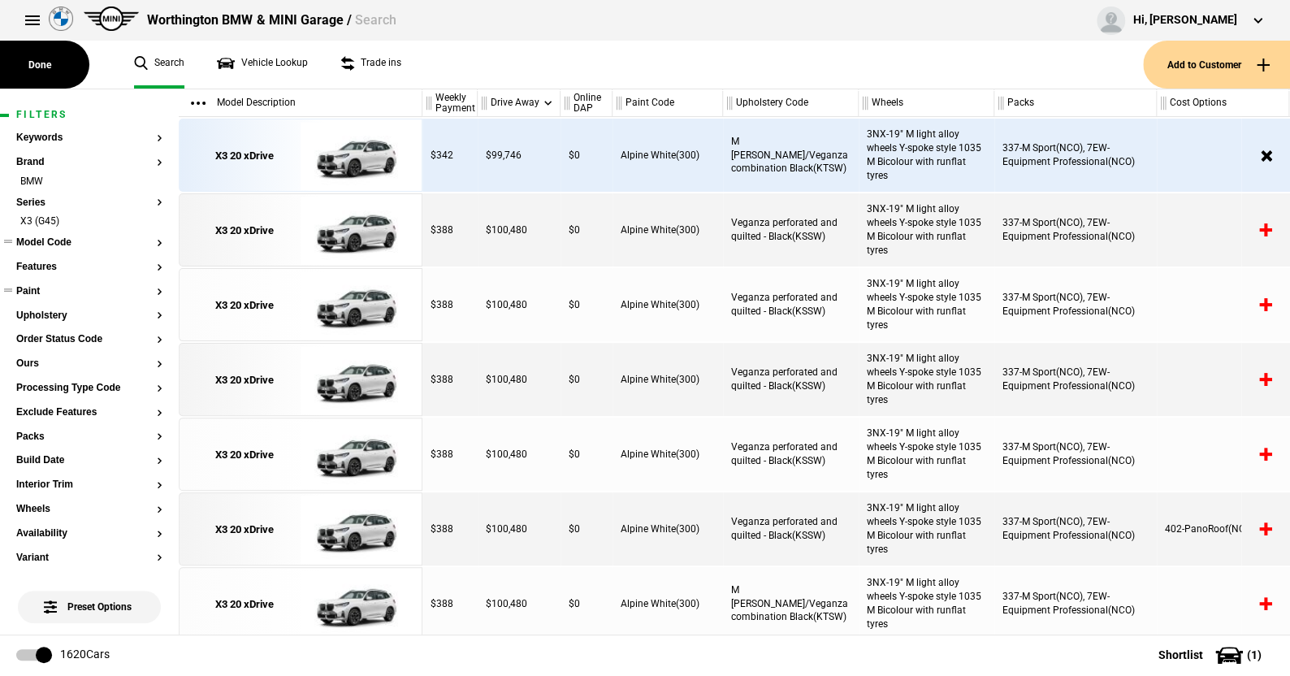
click at [50, 238] on button "Model Code" at bounding box center [89, 242] width 146 height 11
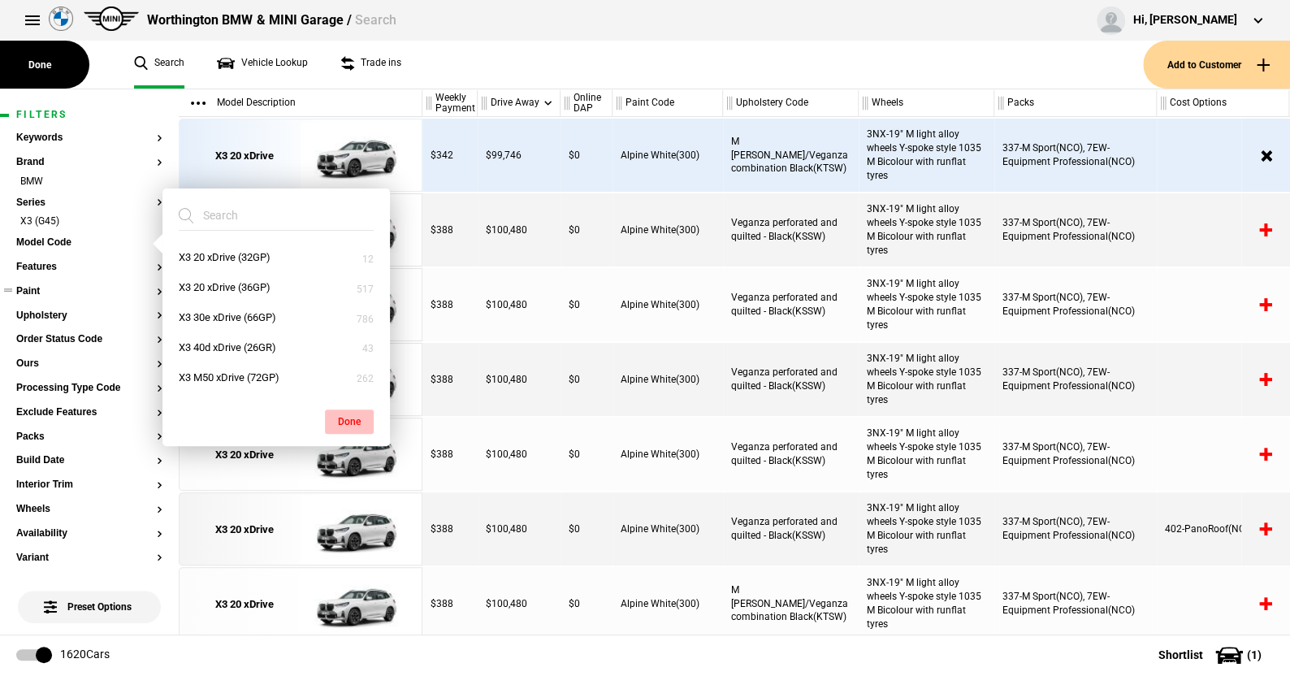
click at [349, 416] on button "Done" at bounding box center [349, 421] width 49 height 24
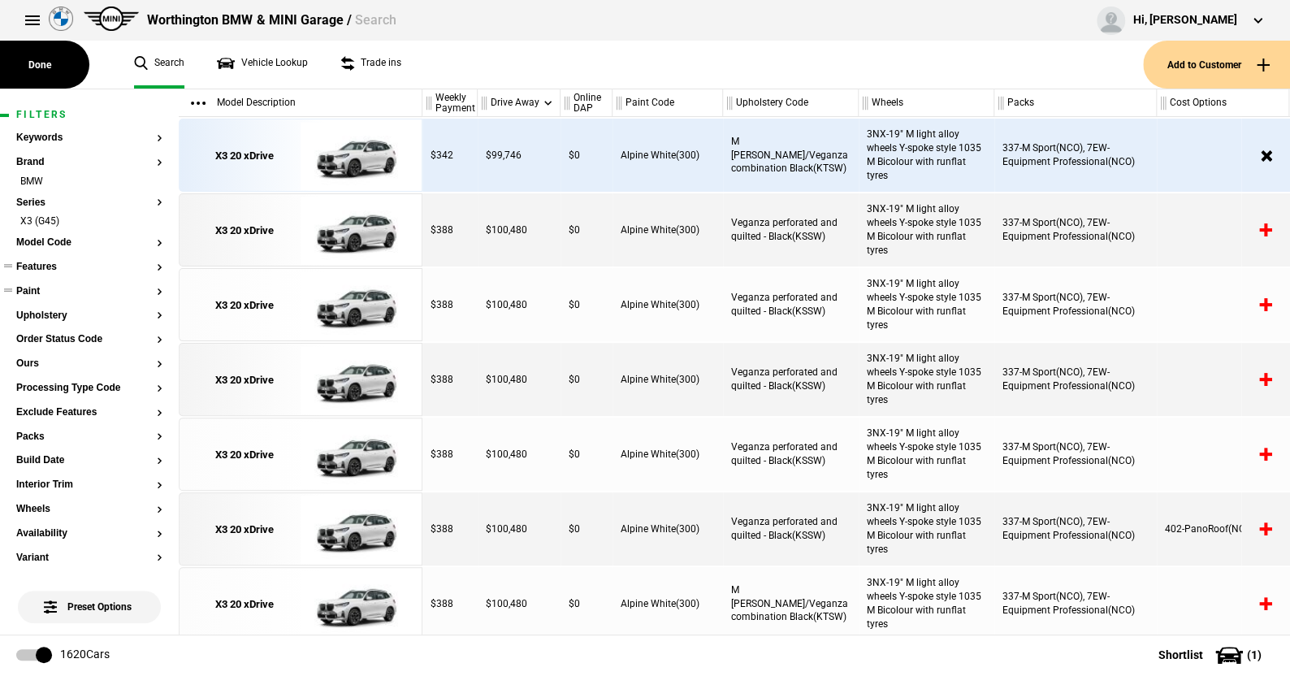
click at [43, 266] on button "Features" at bounding box center [89, 267] width 146 height 11
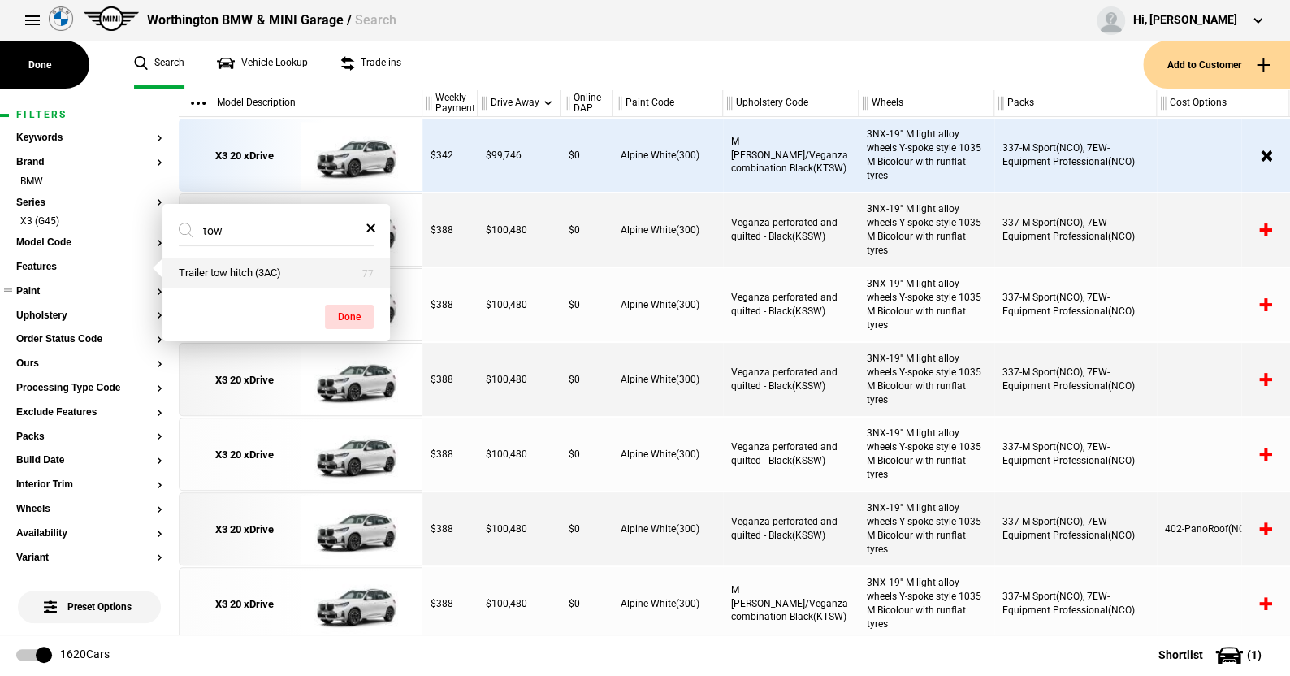
type input "tow"
click at [239, 274] on button "Trailer tow hitch (3AC)" at bounding box center [275, 273] width 227 height 30
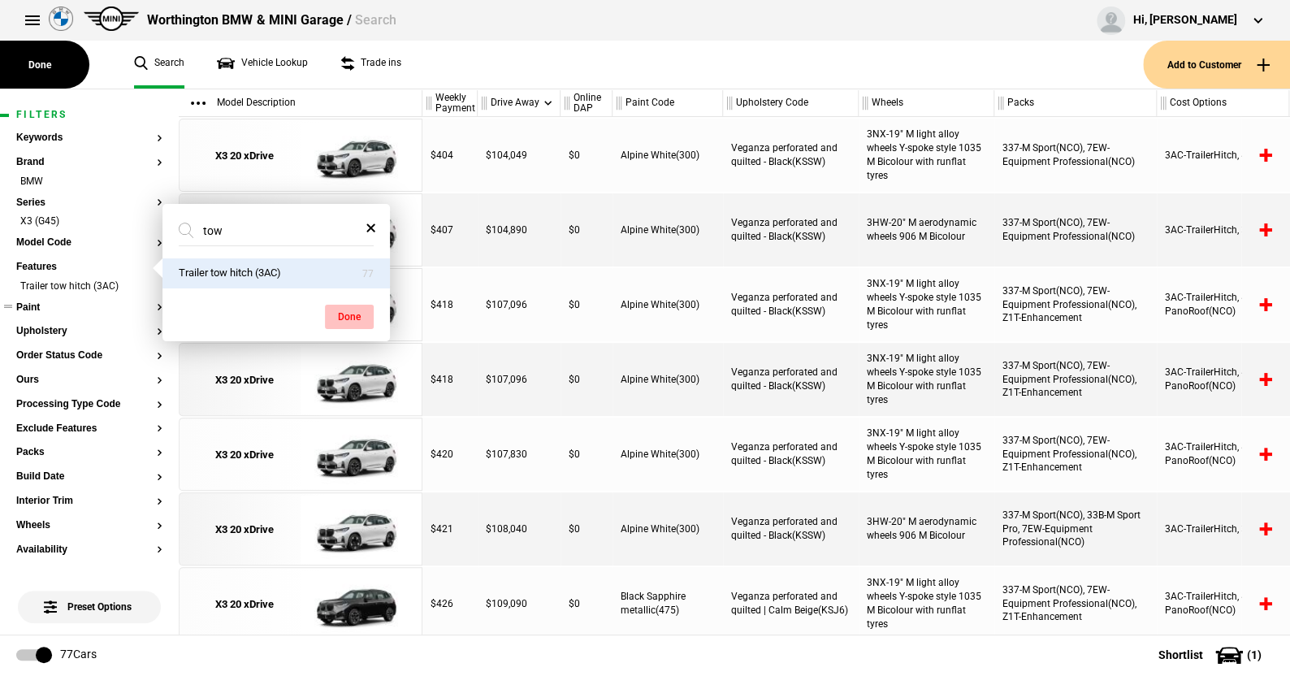
click at [341, 316] on button "Done" at bounding box center [349, 317] width 49 height 24
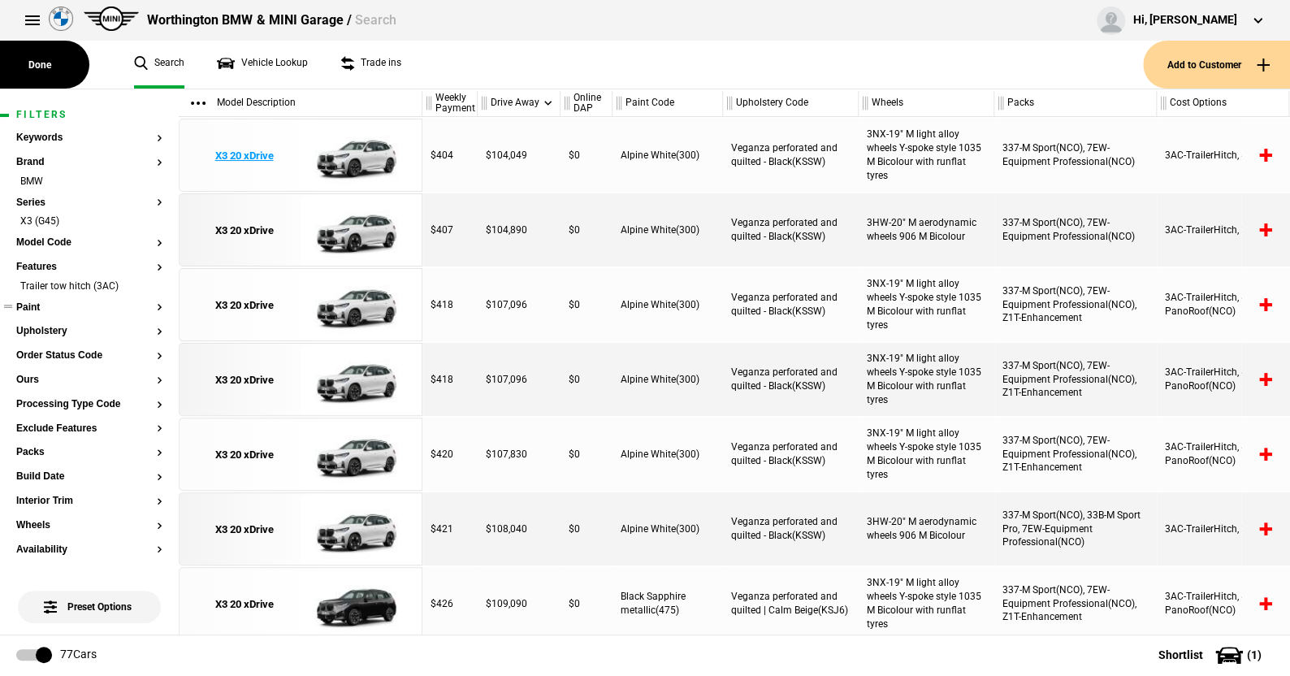
click at [379, 154] on img at bounding box center [357, 155] width 113 height 73
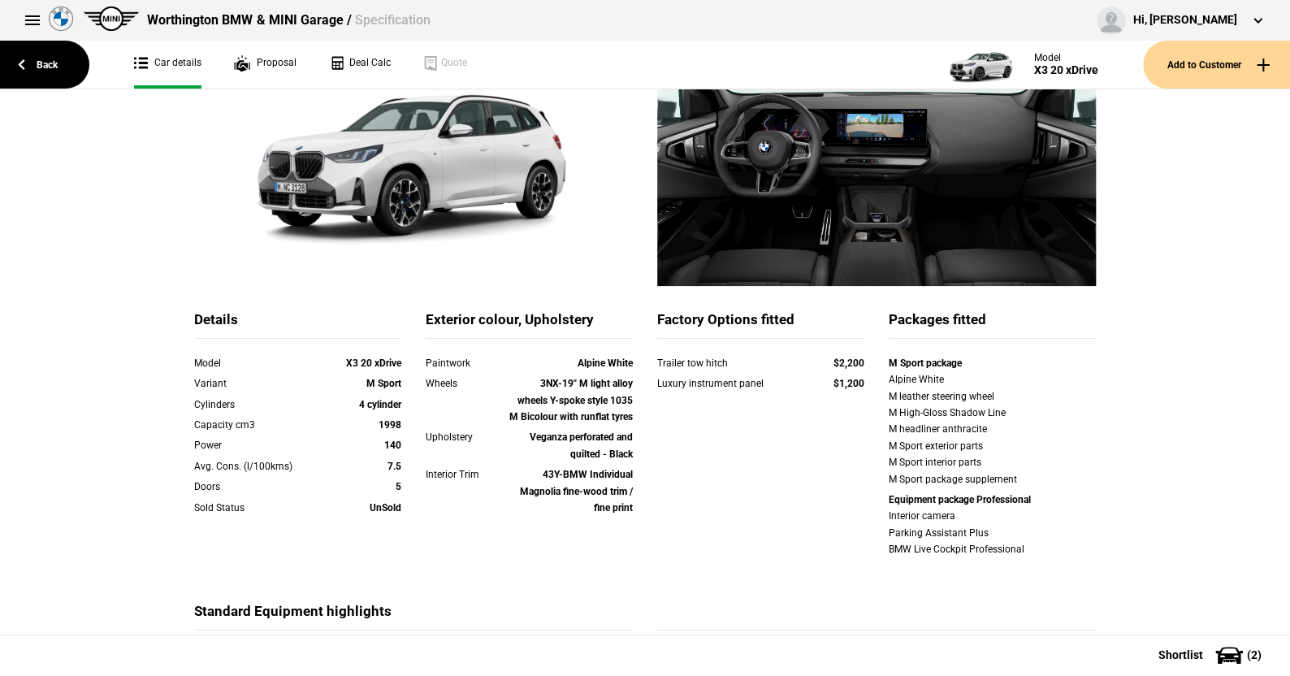
scroll to position [81, 0]
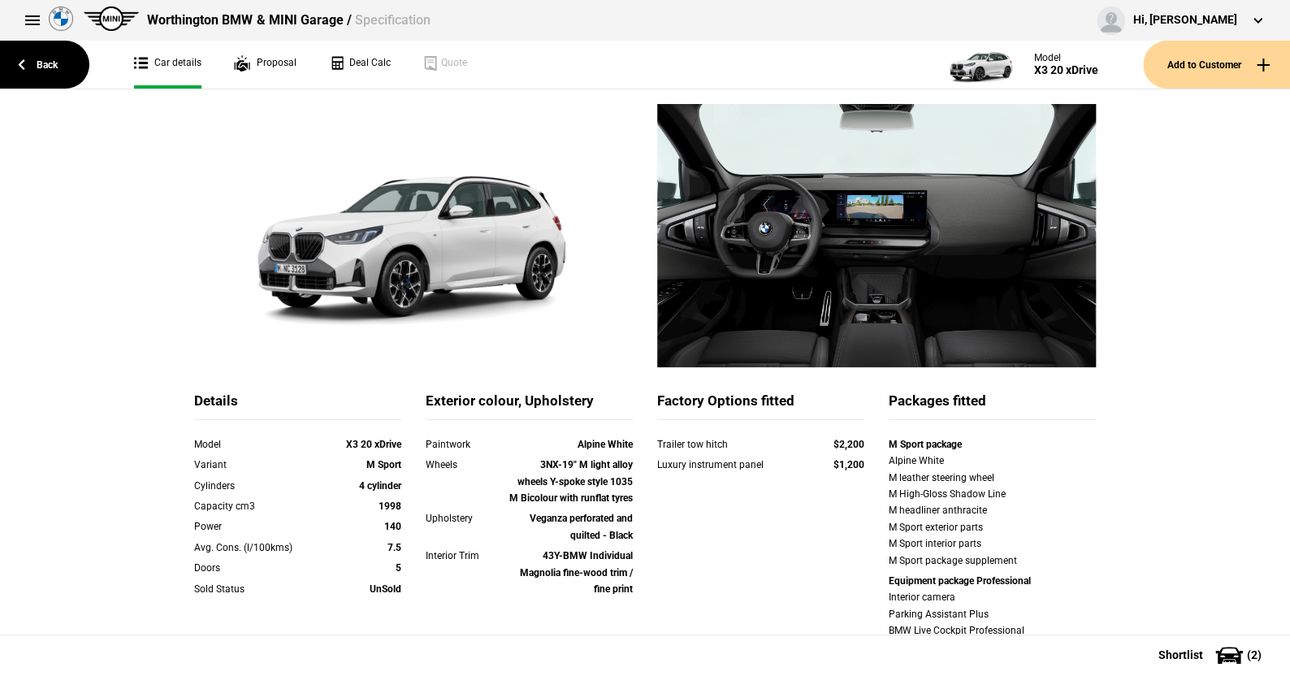
drag, startPoint x: 414, startPoint y: 285, endPoint x: 842, endPoint y: 582, distance: 520.8
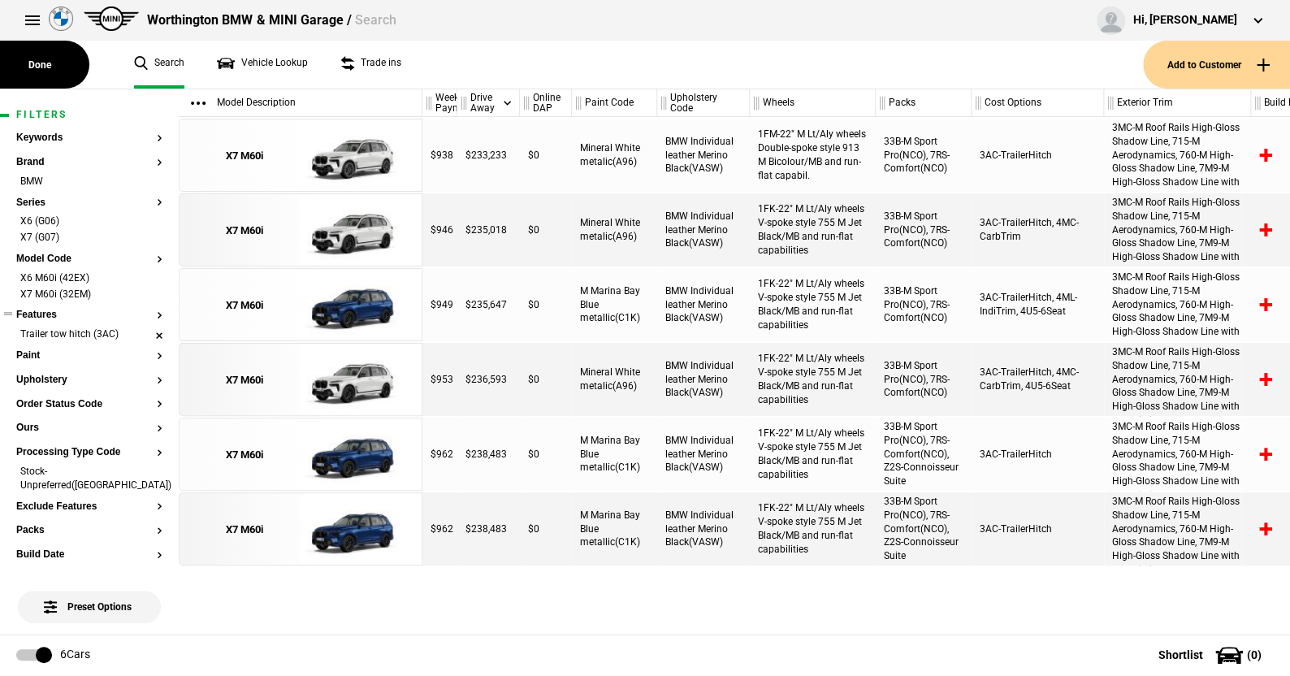
click at [145, 331] on li "Trailer tow hitch (3AC)" at bounding box center [89, 335] width 146 height 16
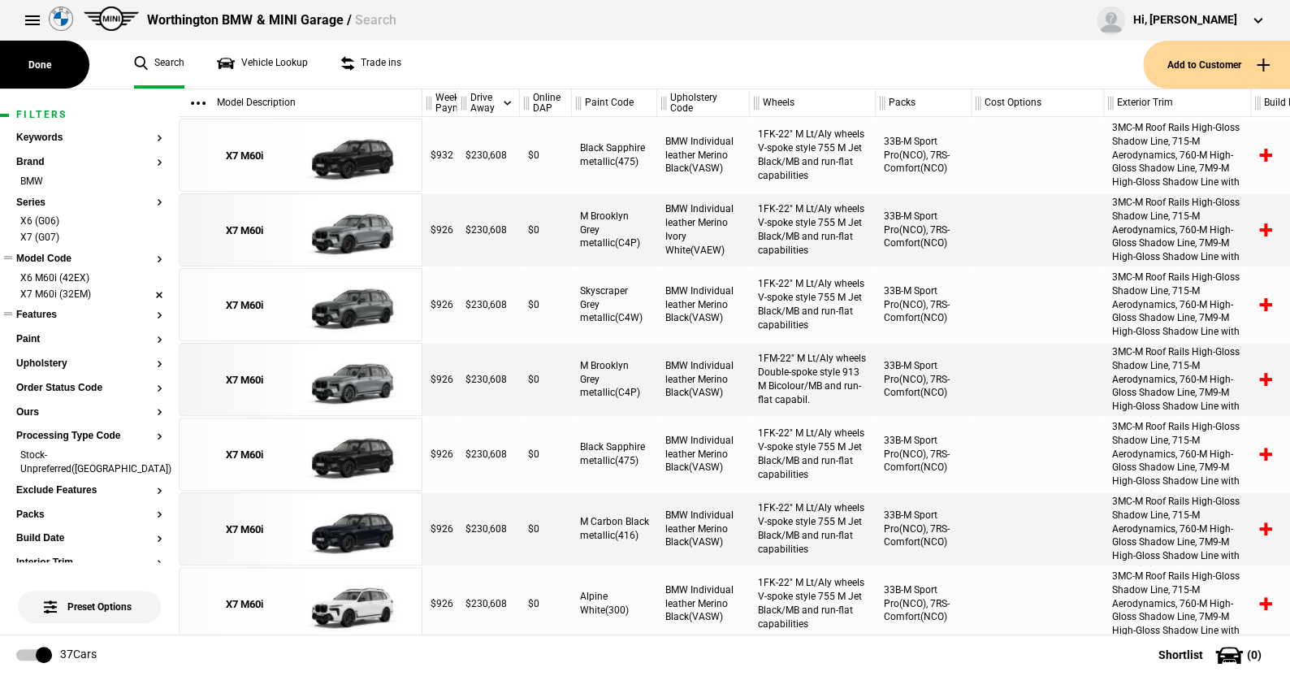
click at [144, 290] on li "X7 M60i (32EM)" at bounding box center [89, 296] width 146 height 16
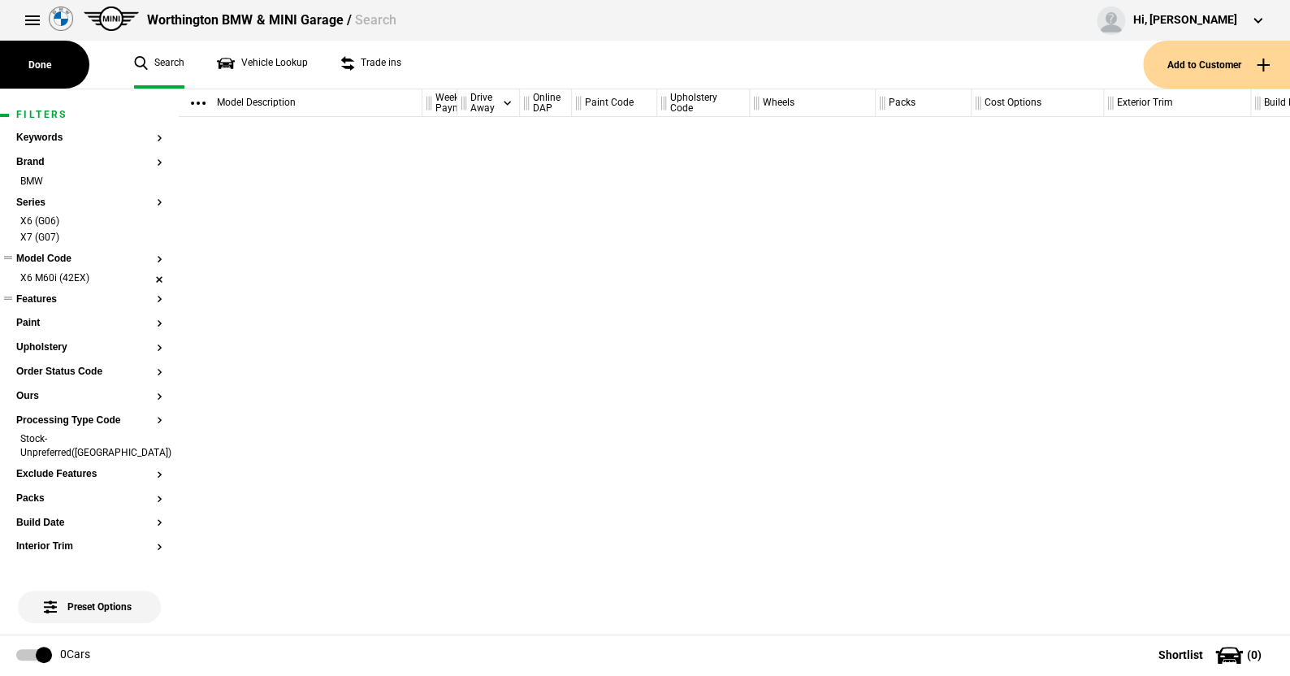
click at [145, 276] on li "X6 M60i (42EX)" at bounding box center [89, 279] width 146 height 16
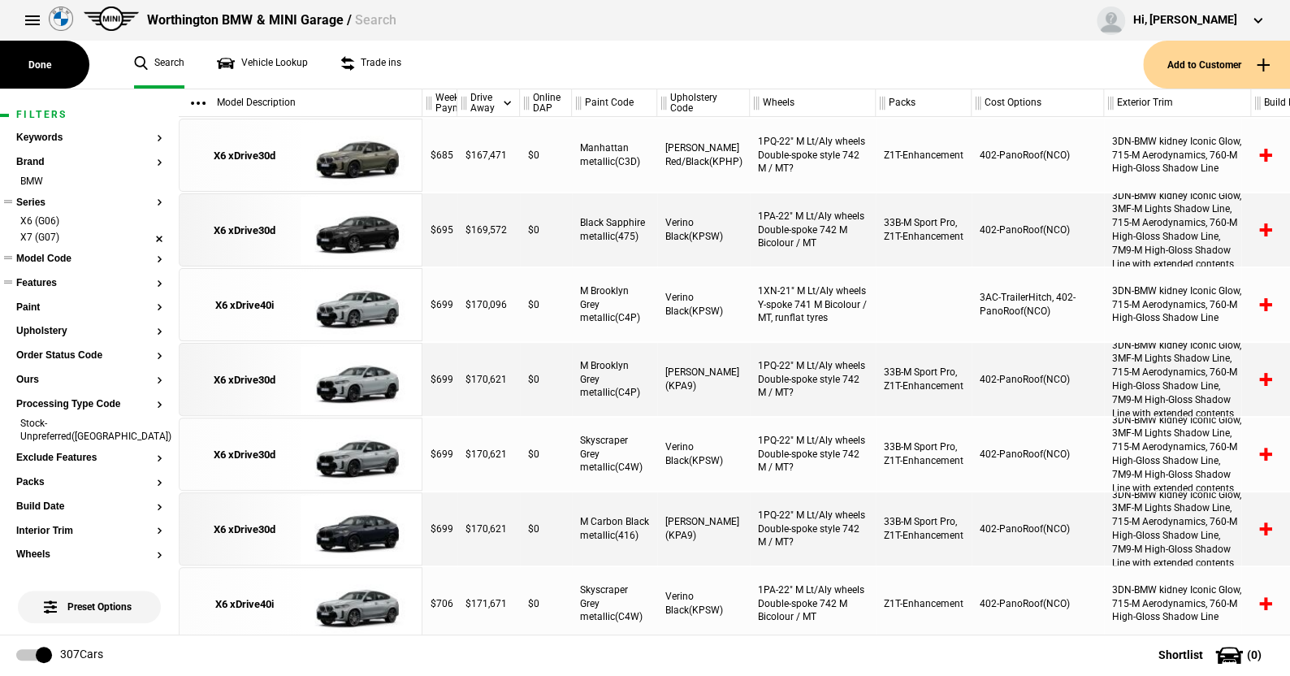
click at [143, 232] on li "X7 (G07)" at bounding box center [89, 239] width 146 height 16
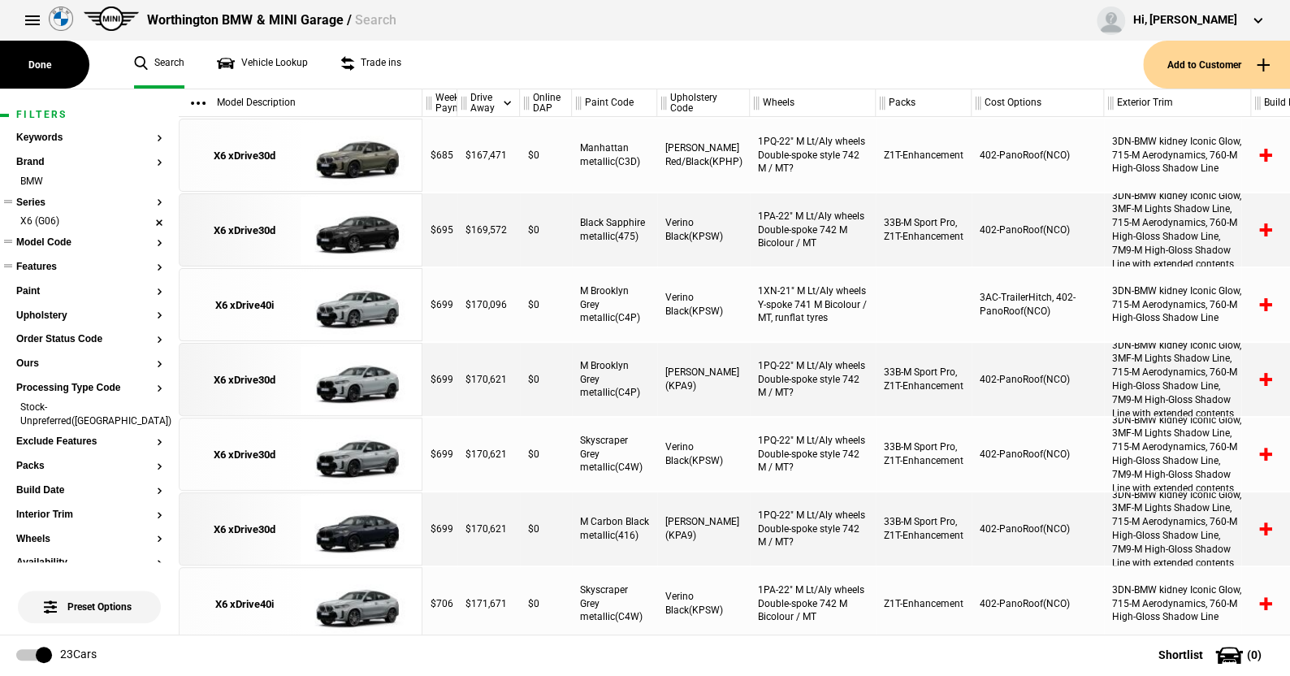
click at [145, 219] on li "X6 (G06)" at bounding box center [89, 222] width 146 height 16
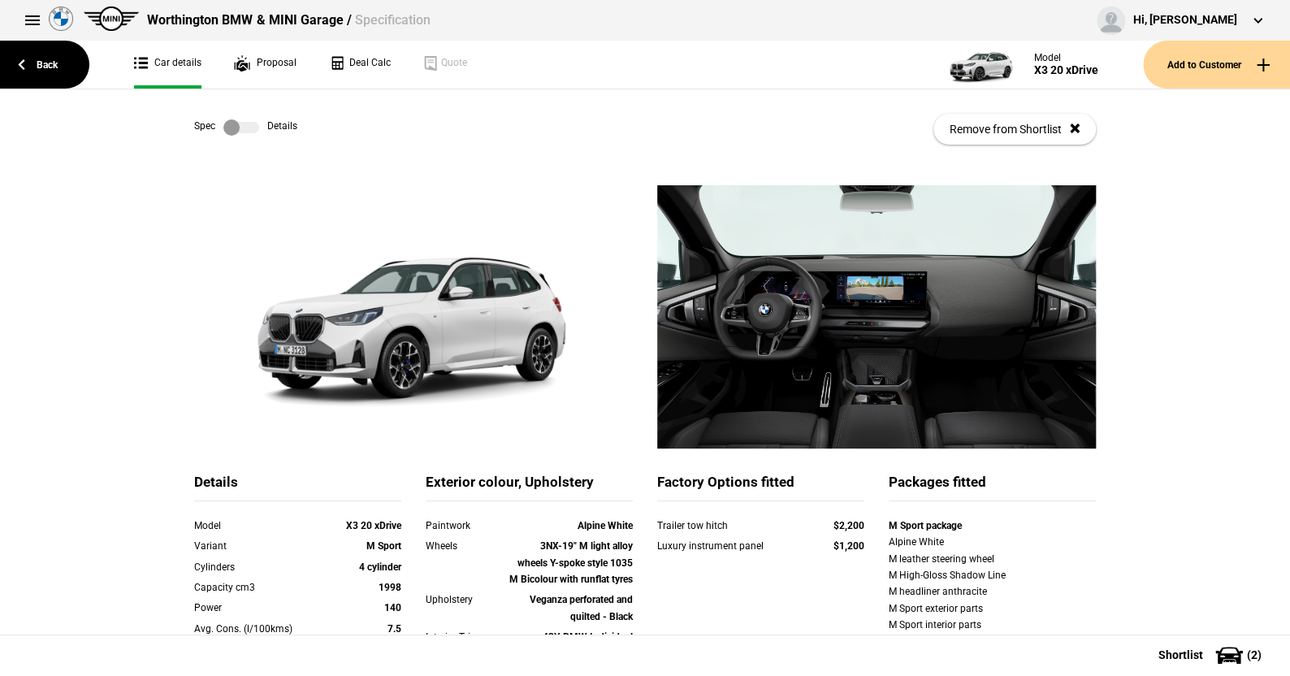
scroll to position [81, 0]
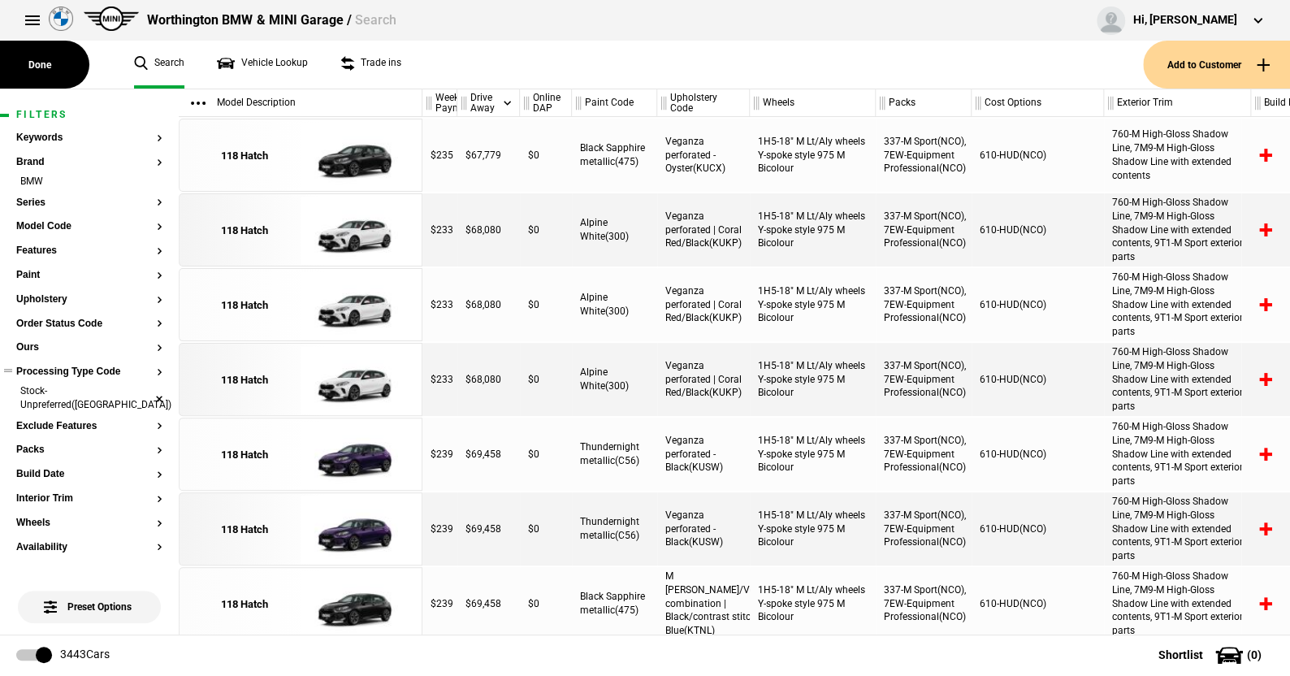
click at [145, 388] on li "Stock-Unpreferred([GEOGRAPHIC_DATA])" at bounding box center [89, 399] width 146 height 30
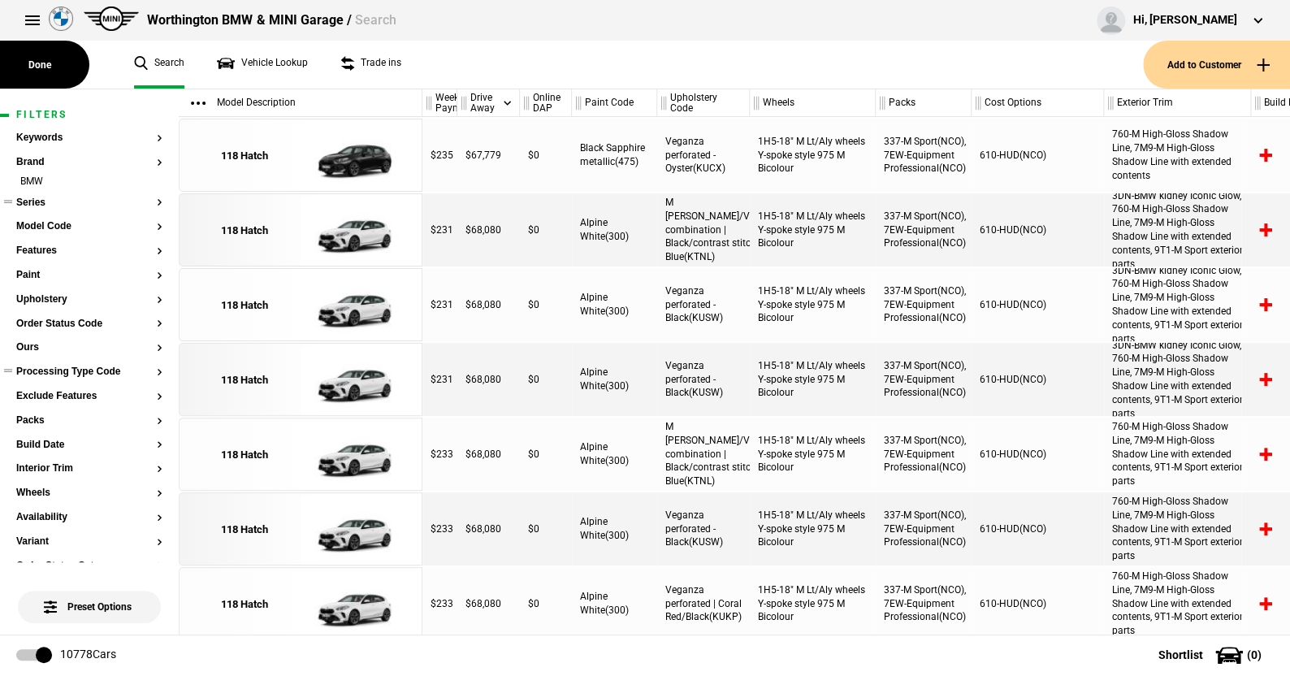
click at [35, 202] on button "Series" at bounding box center [89, 202] width 146 height 11
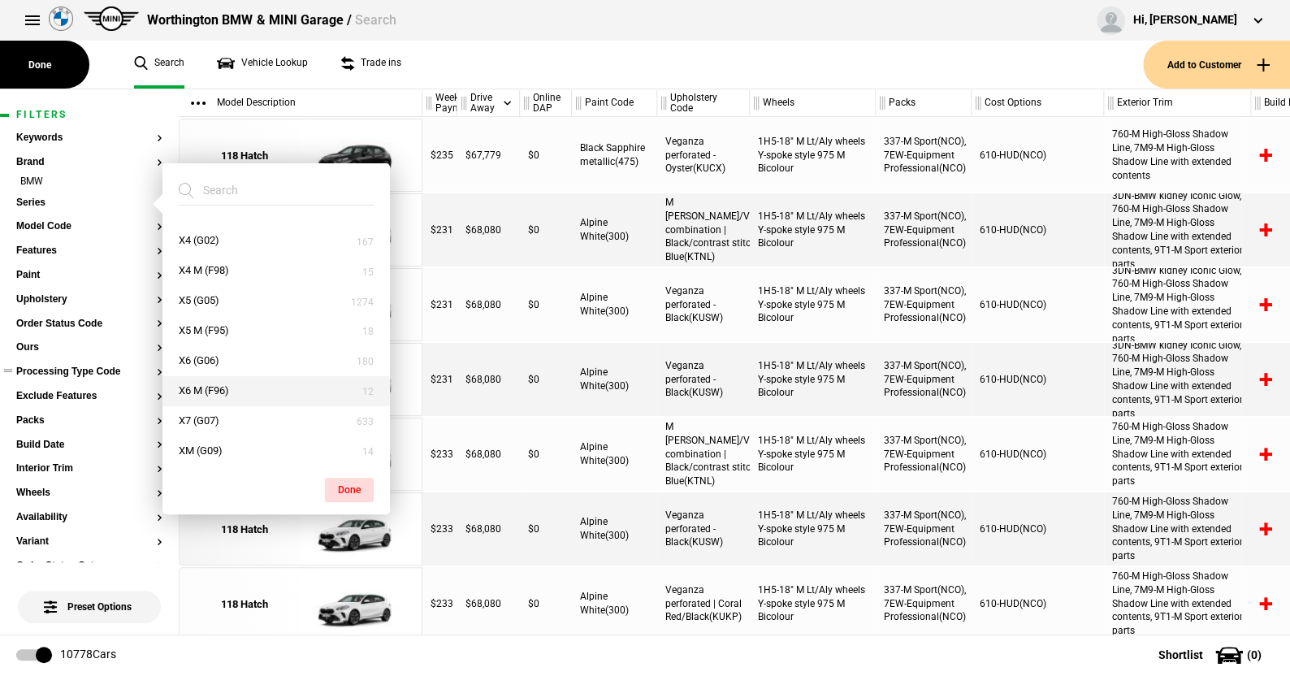
scroll to position [812, 0]
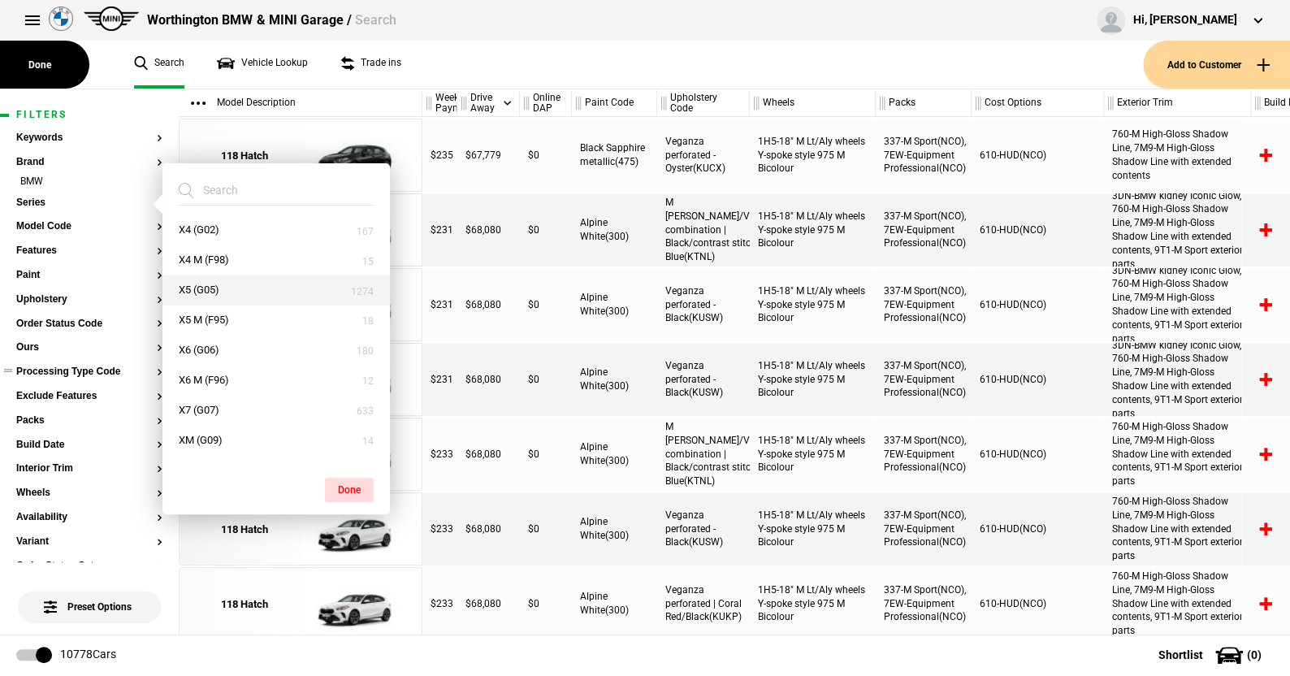
click at [220, 280] on button "X5 (G05)" at bounding box center [275, 290] width 227 height 30
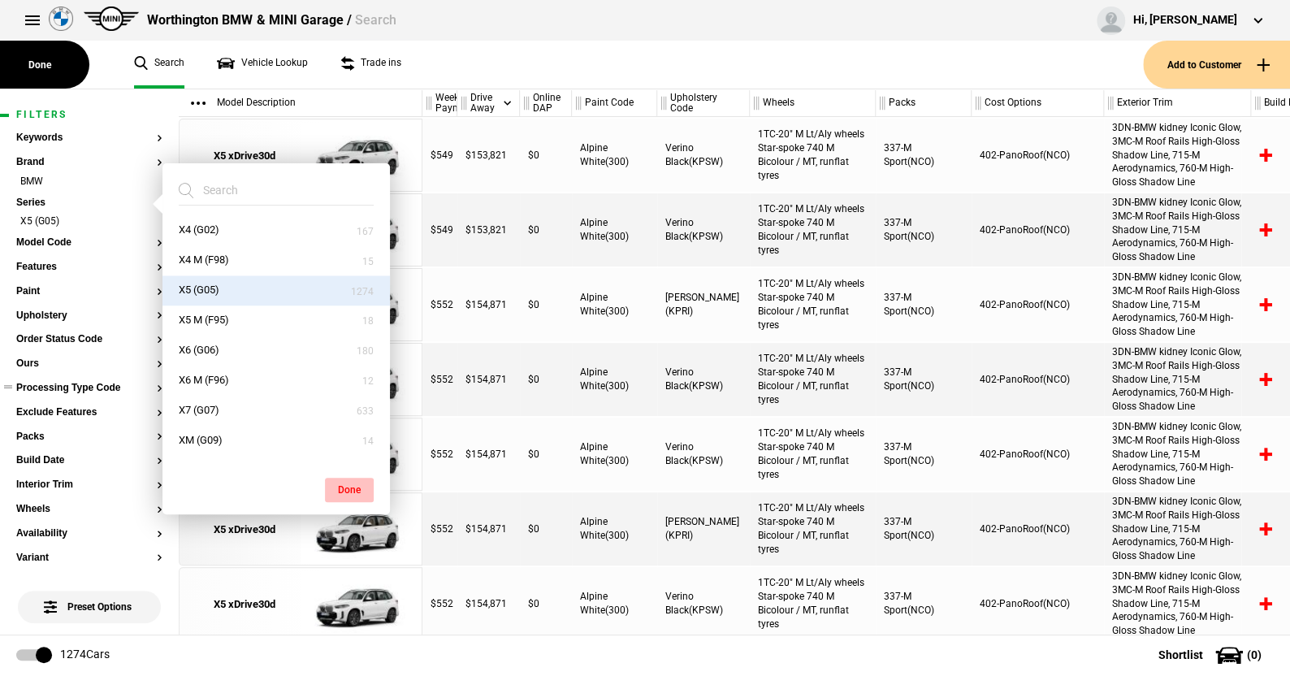
click at [353, 482] on button "Done" at bounding box center [349, 490] width 49 height 24
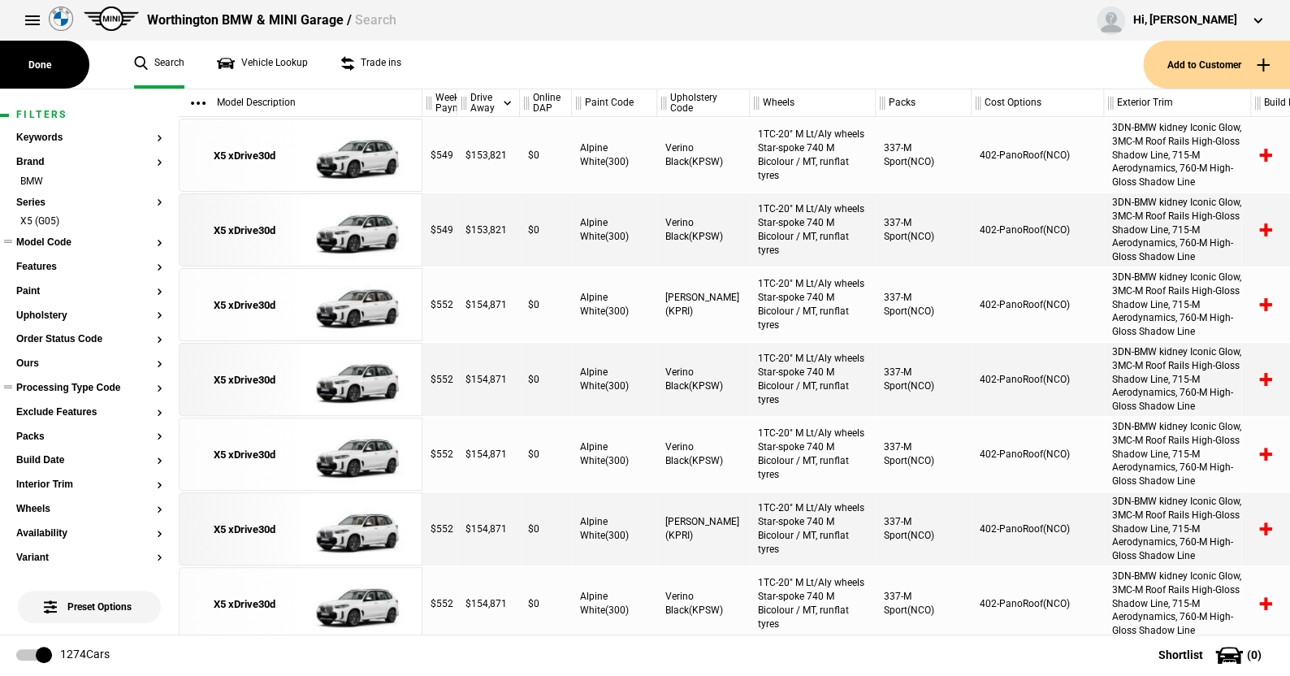
click at [58, 240] on button "Model Code" at bounding box center [89, 242] width 146 height 11
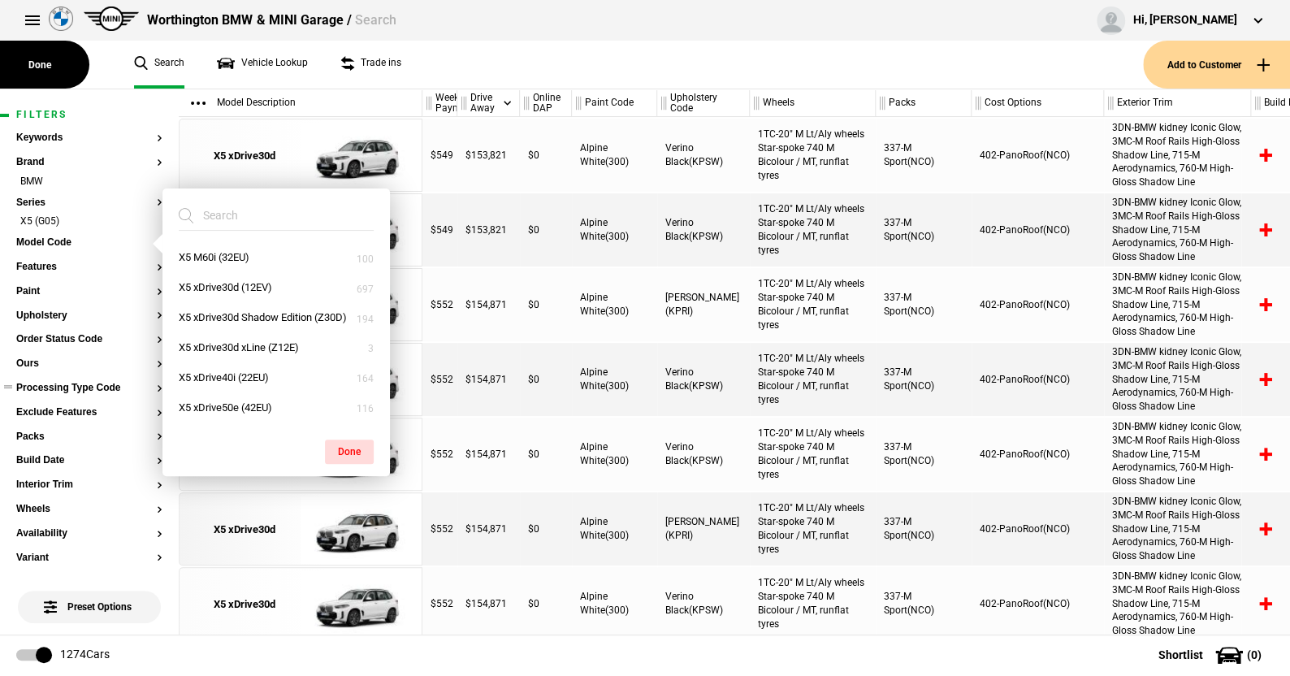
click at [515, 69] on ul "Search Vehicle Lookup Trade ins" at bounding box center [630, 65] width 1025 height 48
